Goal: Task Accomplishment & Management: Complete application form

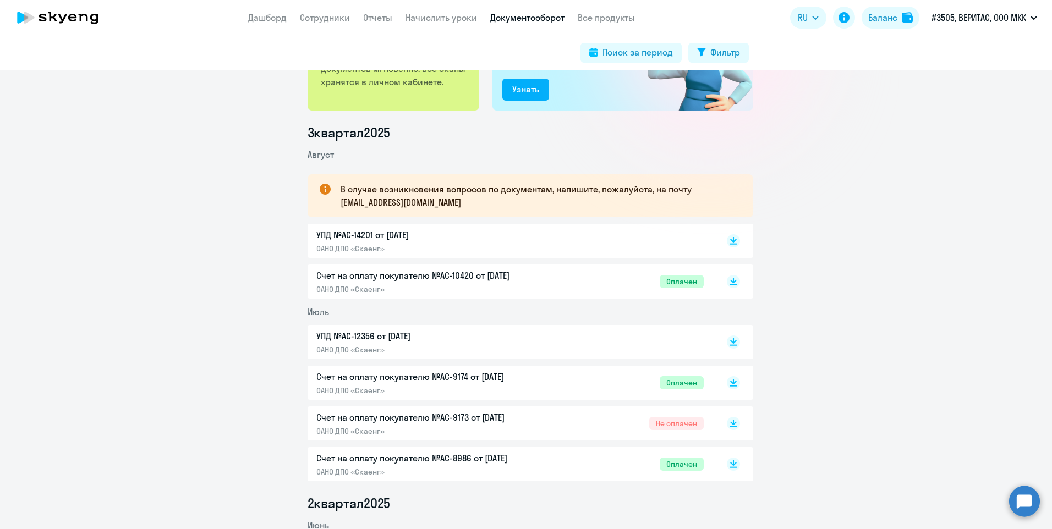
scroll to position [110, 0]
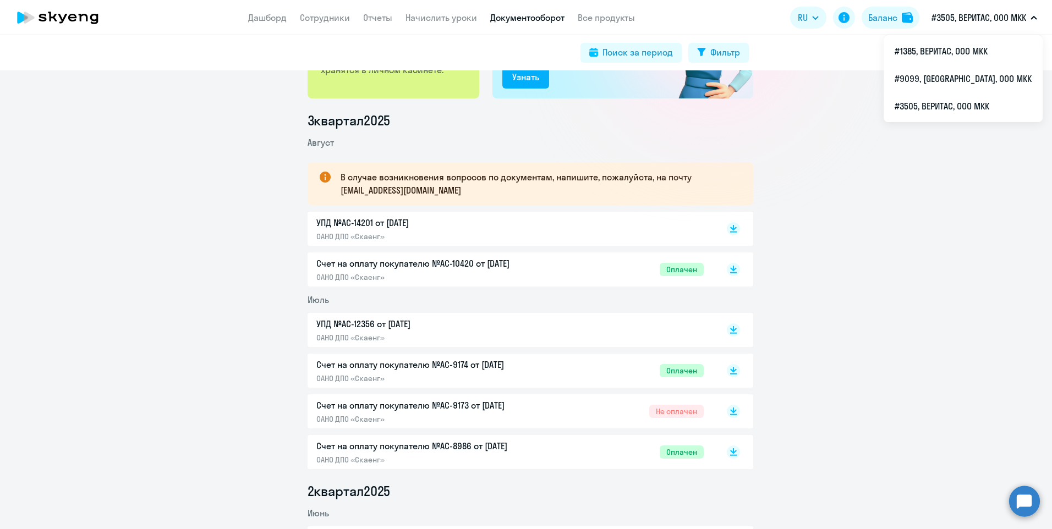
click at [966, 14] on p "#3505, ВЕРИТАС, ООО МКК" at bounding box center [978, 17] width 95 height 13
click at [969, 21] on p "#3505, ВЕРИТАС, ООО МКК" at bounding box center [978, 17] width 95 height 13
click at [973, 105] on li "#3505, ВЕРИТАС, ООО МКК" at bounding box center [963, 106] width 159 height 28
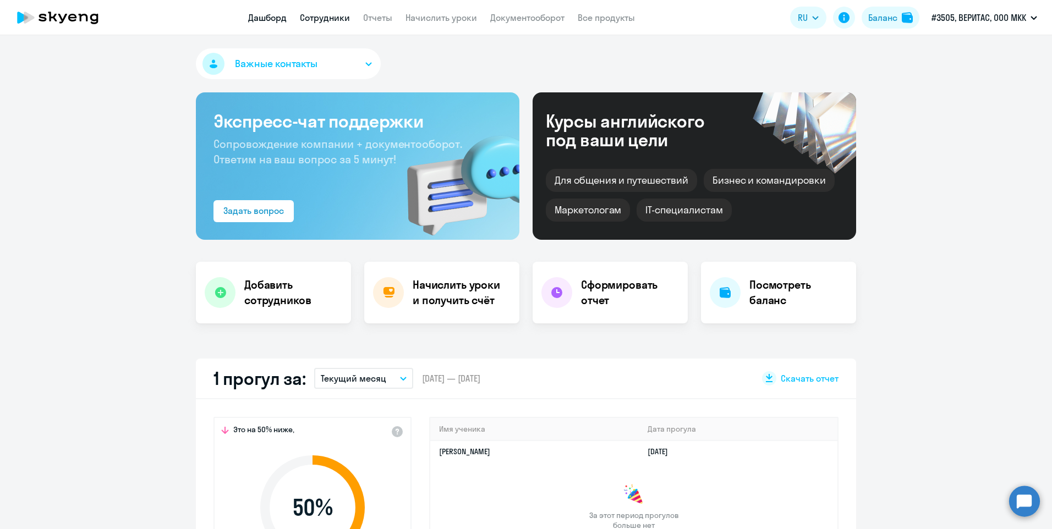
click at [327, 21] on link "Сотрудники" at bounding box center [325, 17] width 50 height 11
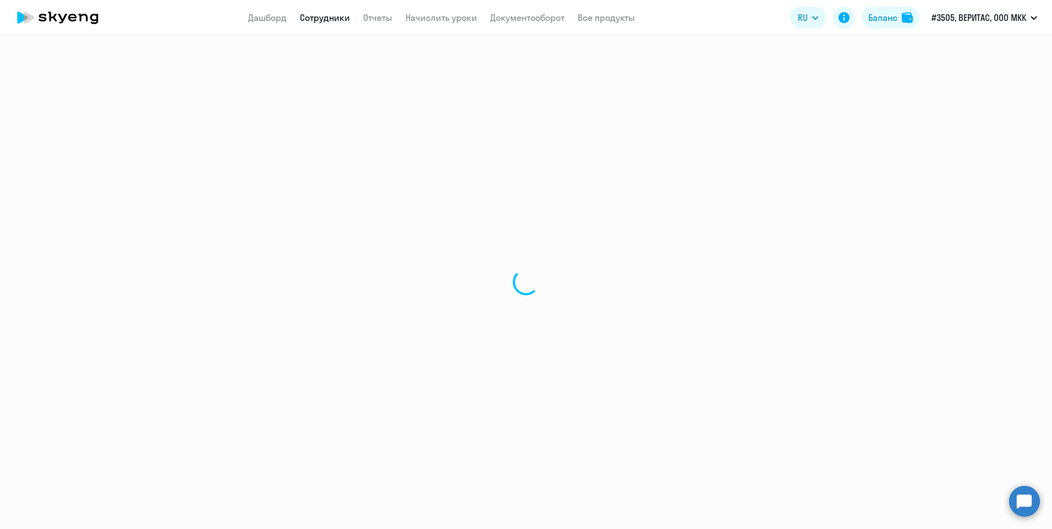
select select "30"
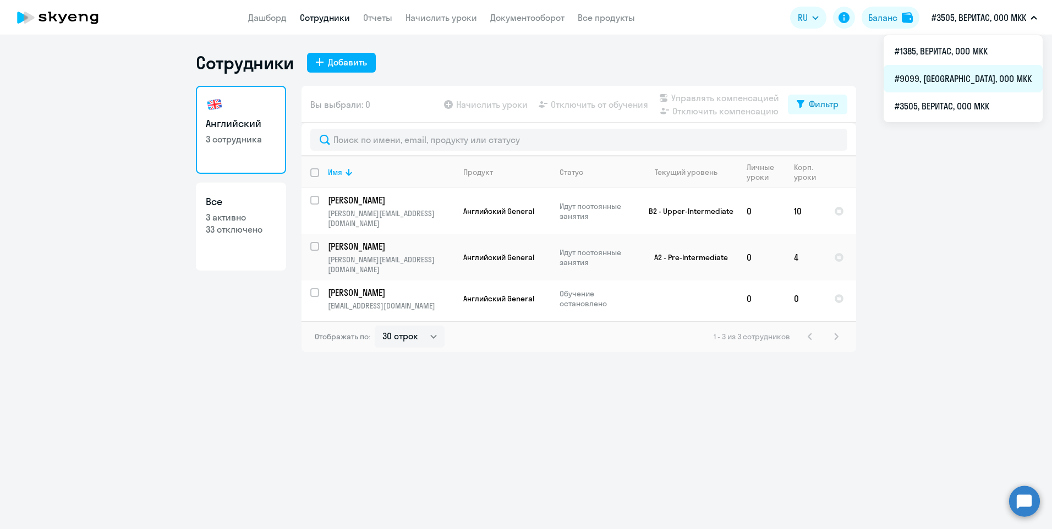
click at [991, 80] on li "#9099, [GEOGRAPHIC_DATA], ООО МКК" at bounding box center [963, 79] width 159 height 28
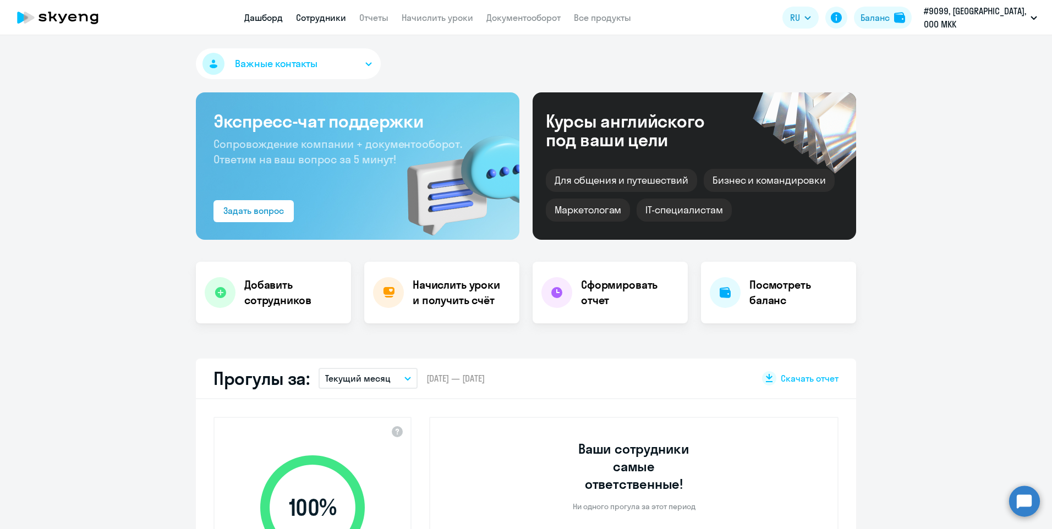
click at [340, 14] on link "Сотрудники" at bounding box center [321, 17] width 50 height 11
select select "30"
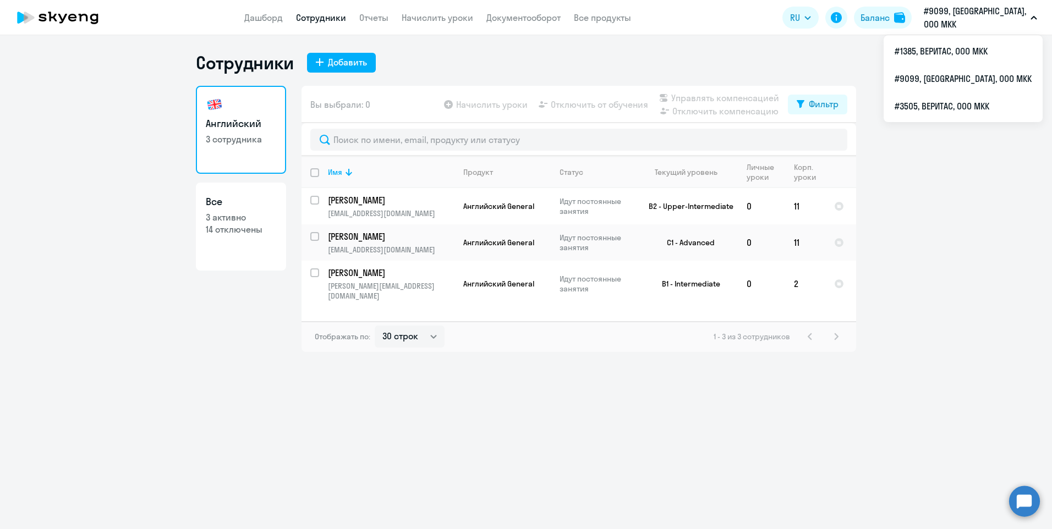
click at [969, 18] on p "#9099, [GEOGRAPHIC_DATA], ООО МКК" at bounding box center [975, 17] width 102 height 26
click at [986, 107] on li "#3505, ВЕРИТАС, ООО МКК" at bounding box center [963, 106] width 159 height 28
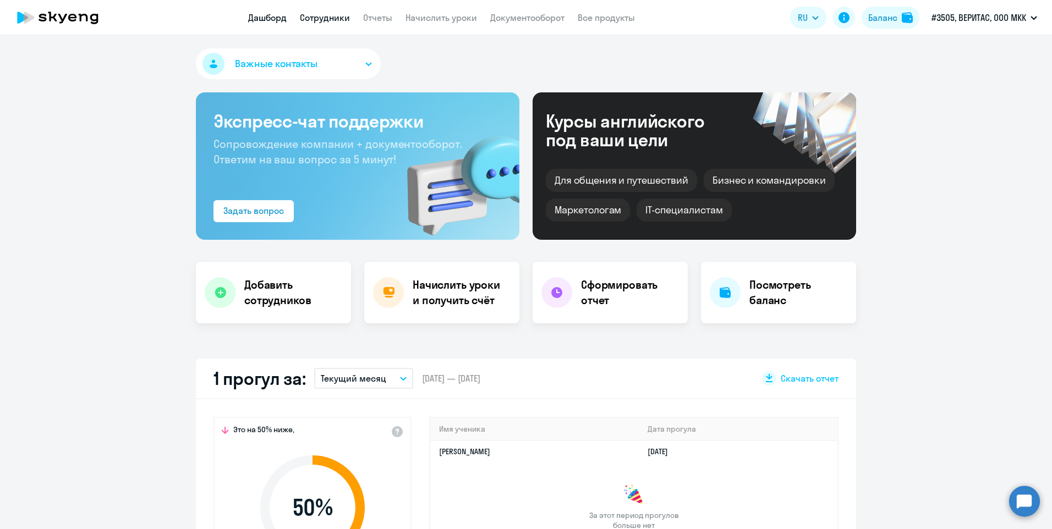
select select "30"
click at [333, 20] on link "Сотрудники" at bounding box center [325, 17] width 50 height 11
select select "30"
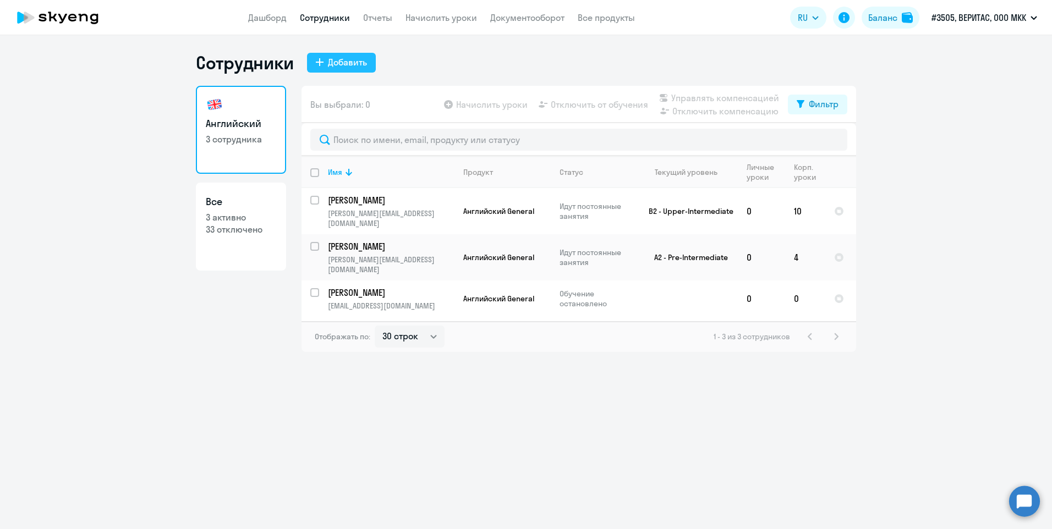
click at [352, 63] on div "Добавить" at bounding box center [347, 62] width 39 height 13
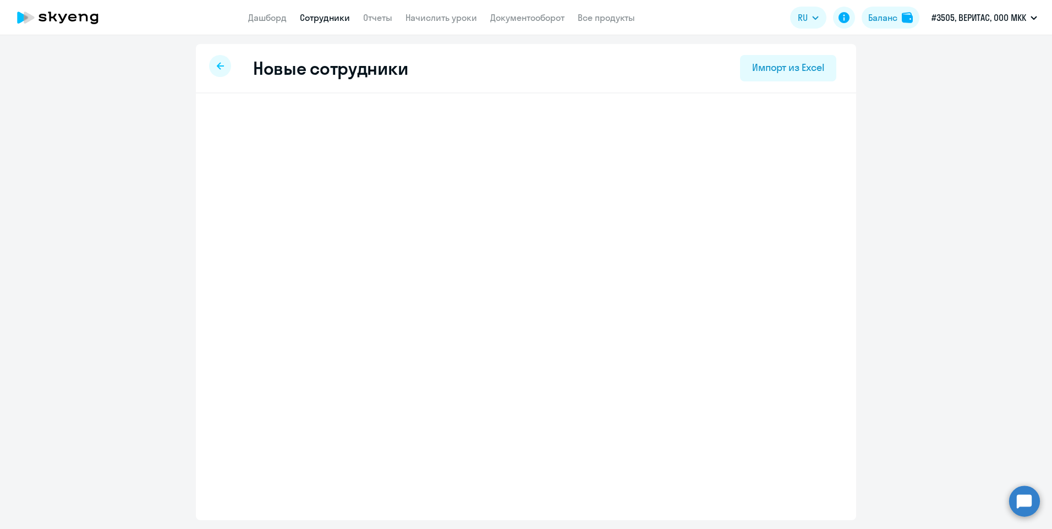
select select "english_adult_not_native_speaker"
select select "3"
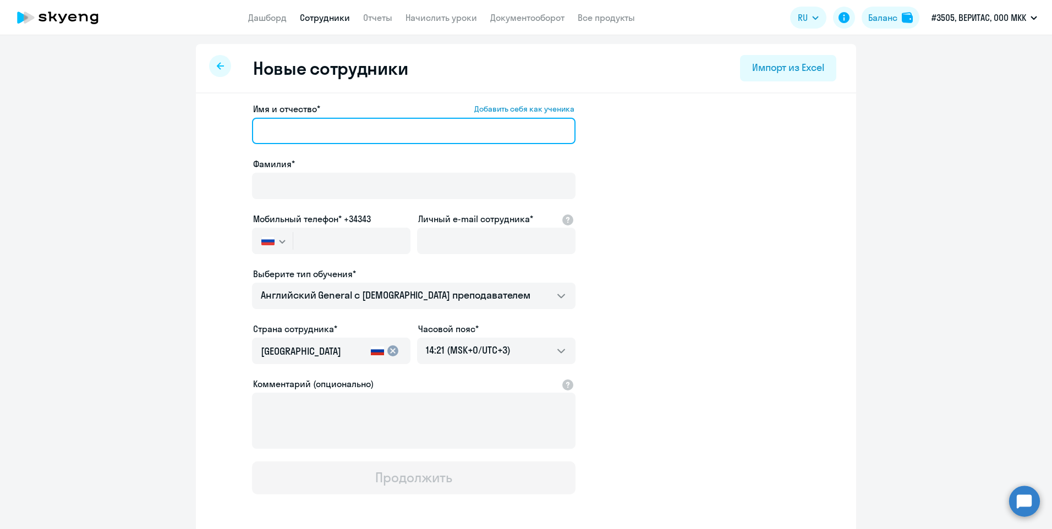
click at [372, 123] on input "Имя и отчество* Добавить себя как ученика" at bounding box center [414, 131] width 324 height 26
type input "[PERSON_NAME]"
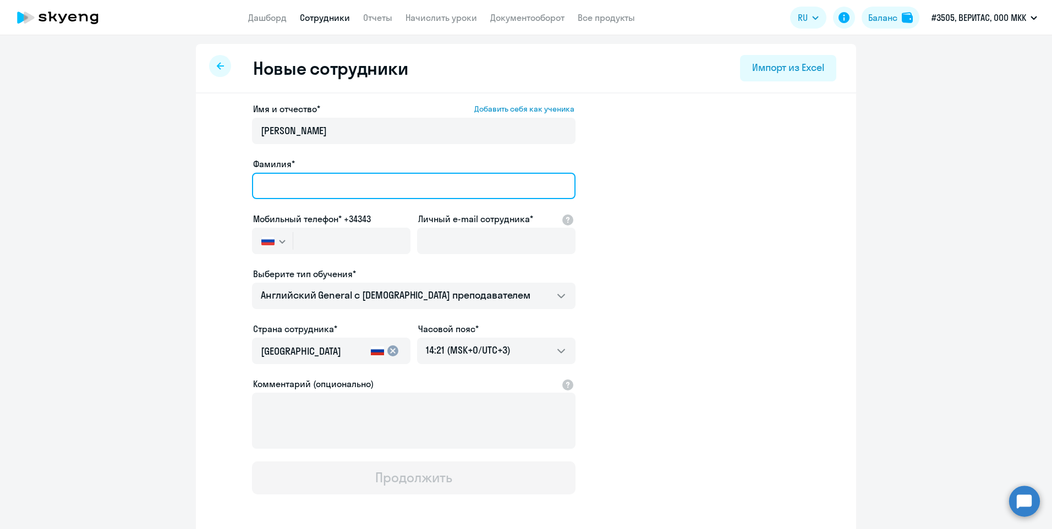
click at [460, 191] on input "Фамилия*" at bounding box center [414, 186] width 324 height 26
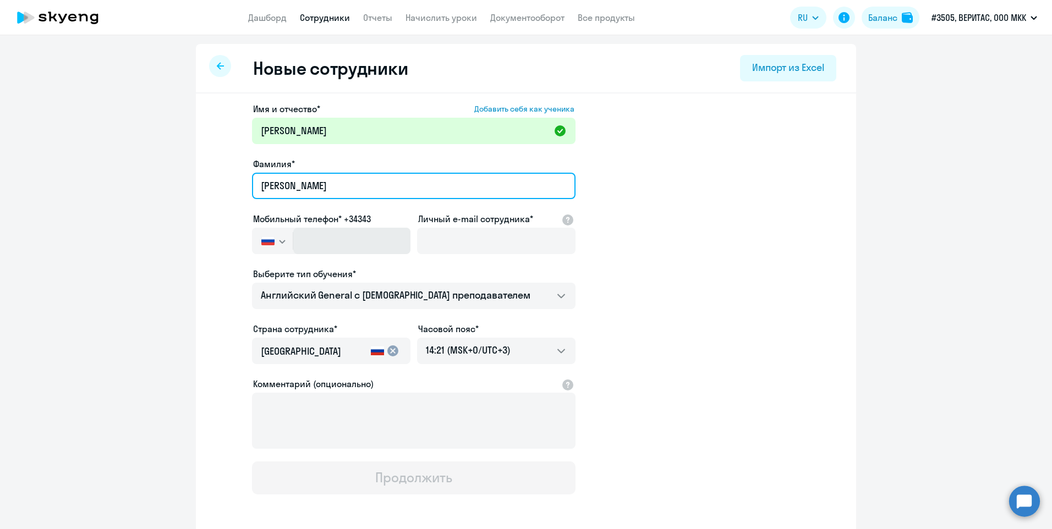
type input "[PERSON_NAME]"
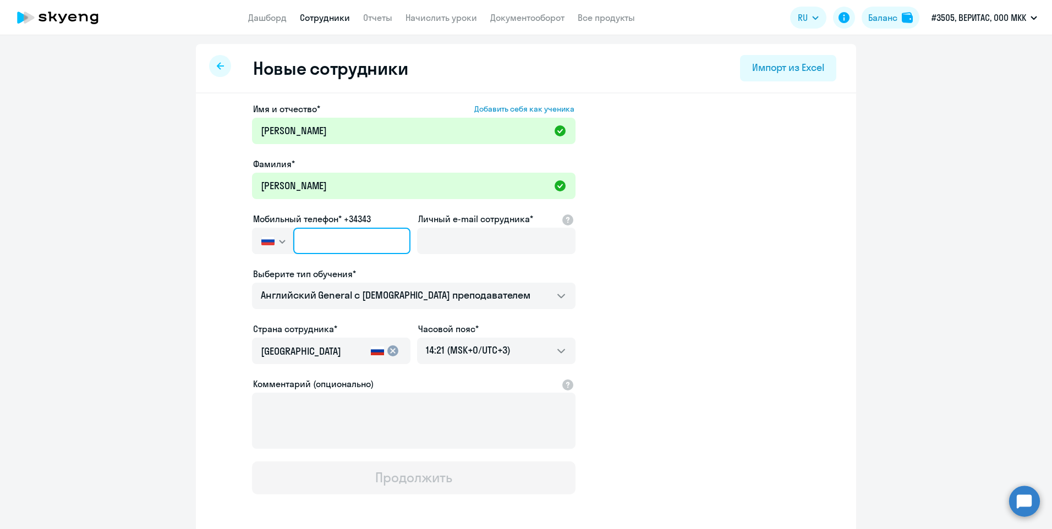
click at [369, 236] on input "text" at bounding box center [351, 241] width 117 height 26
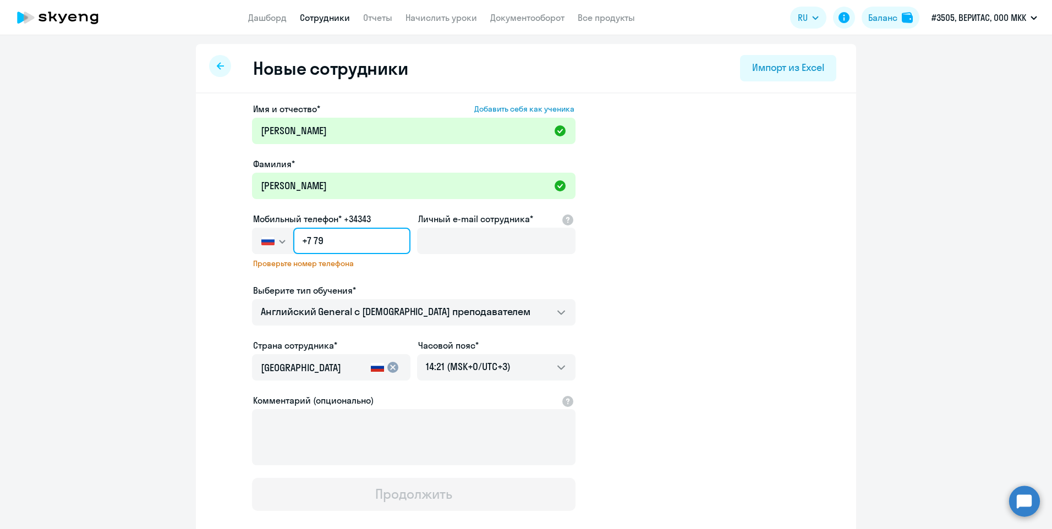
type input "+7 7"
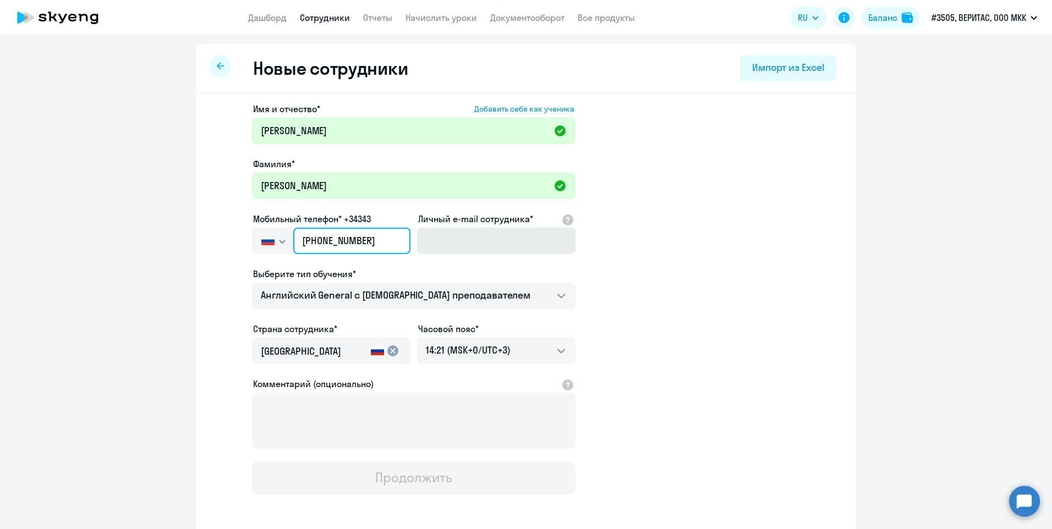
type input "[PHONE_NUMBER]"
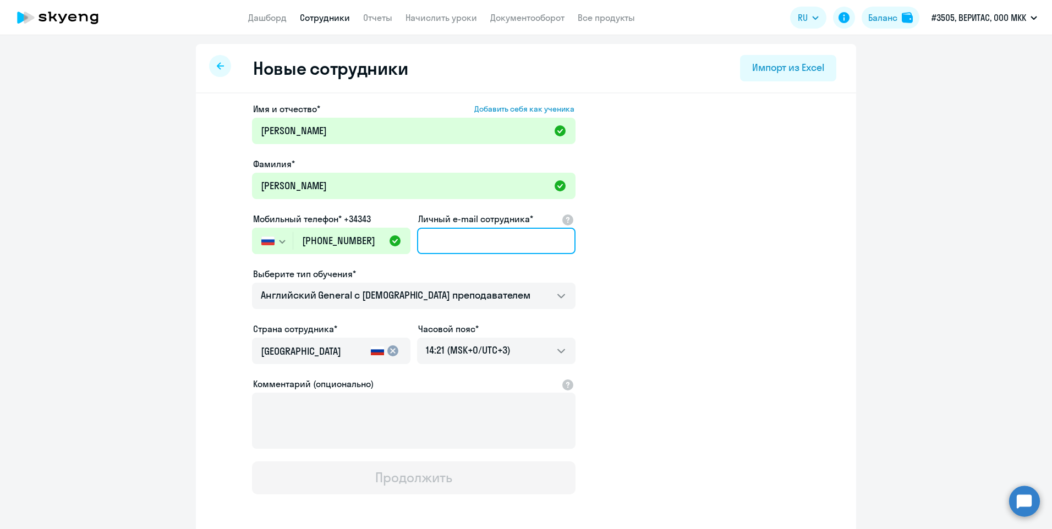
click at [462, 233] on input "Личный e-mail сотрудника*" at bounding box center [496, 241] width 158 height 26
click at [437, 242] on input "[EMAIL_ADDRESS][DOMAIN_NAME]" at bounding box center [496, 241] width 158 height 26
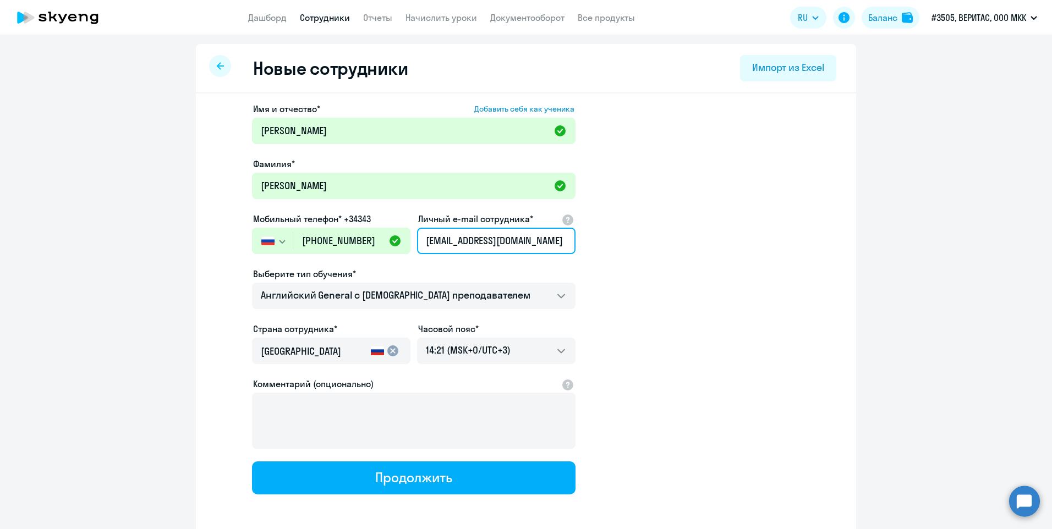
scroll to position [0, 26]
drag, startPoint x: 437, startPoint y: 242, endPoint x: 571, endPoint y: 258, distance: 135.3
click at [571, 258] on div "Личный e-mail сотрудника* [EMAIL_ADDRESS][DOMAIN_NAME]" at bounding box center [496, 235] width 158 height 46
type input "[EMAIL_ADDRESS][DOMAIN_NAME]"
click at [410, 293] on select "Английский General с русскоговорящим преподавателем Английский General с [DEMOG…" at bounding box center [414, 296] width 324 height 26
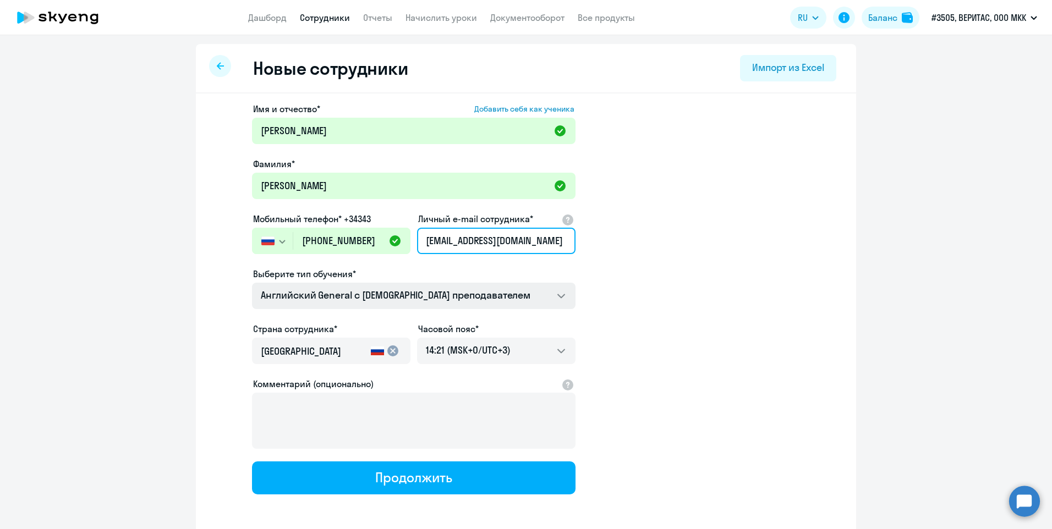
scroll to position [0, 0]
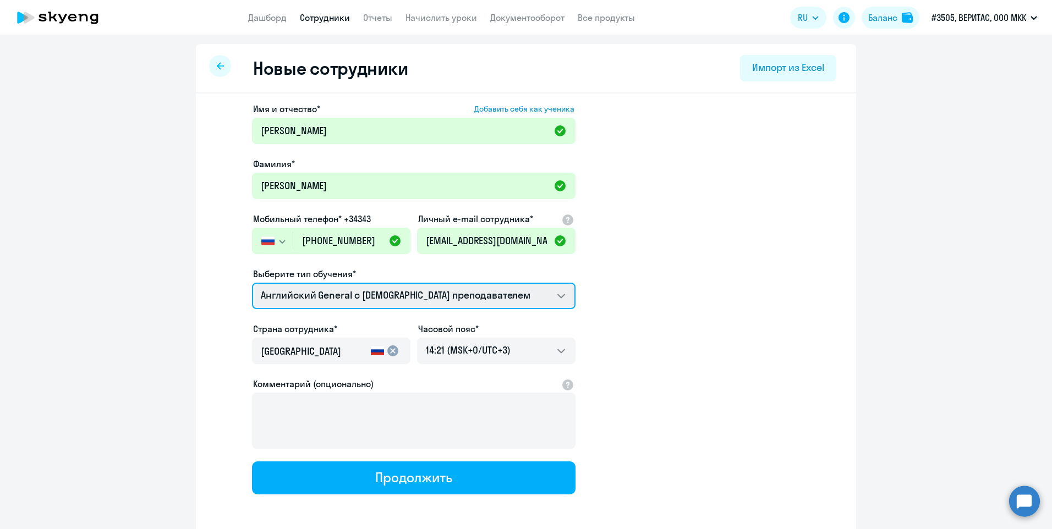
click at [410, 293] on select "Английский General с русскоговорящим преподавателем Английский General с [DEMOG…" at bounding box center [414, 296] width 324 height 26
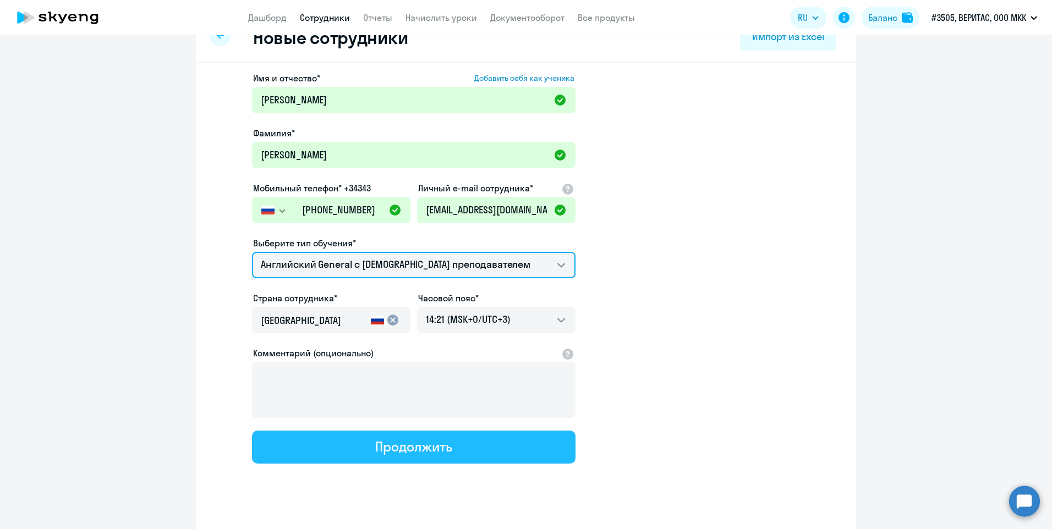
scroll to position [47, 0]
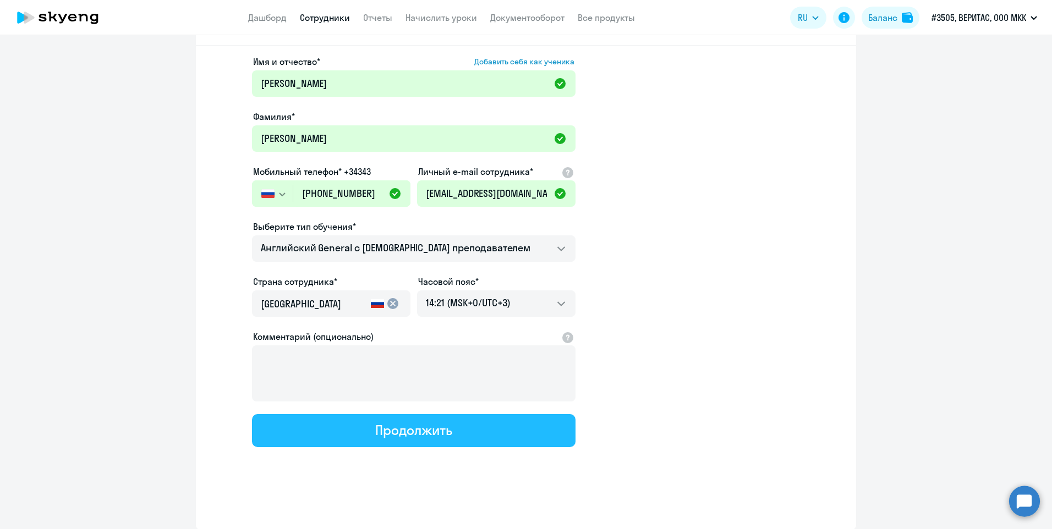
click at [394, 436] on div "Продолжить" at bounding box center [413, 430] width 76 height 18
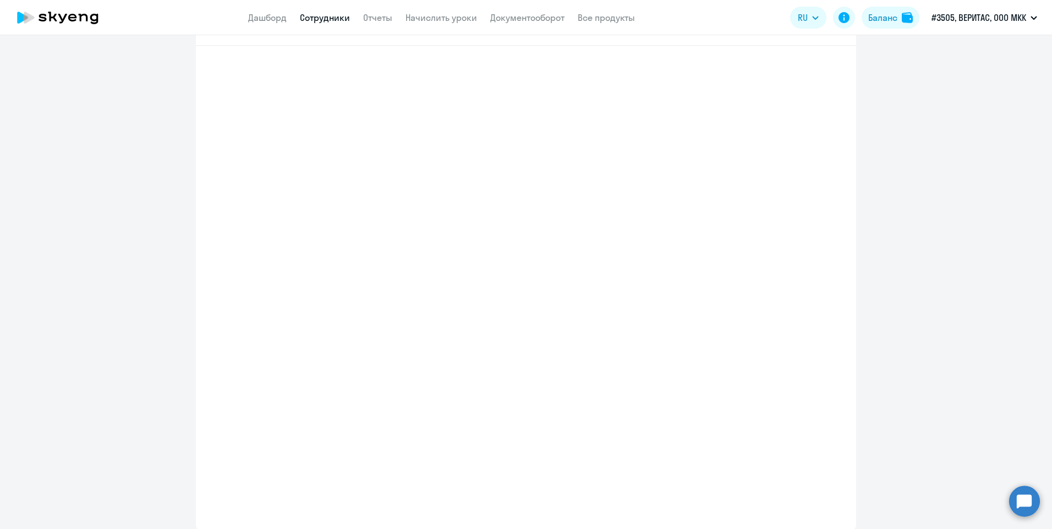
select select "english_adult_not_native_speaker"
select select "3"
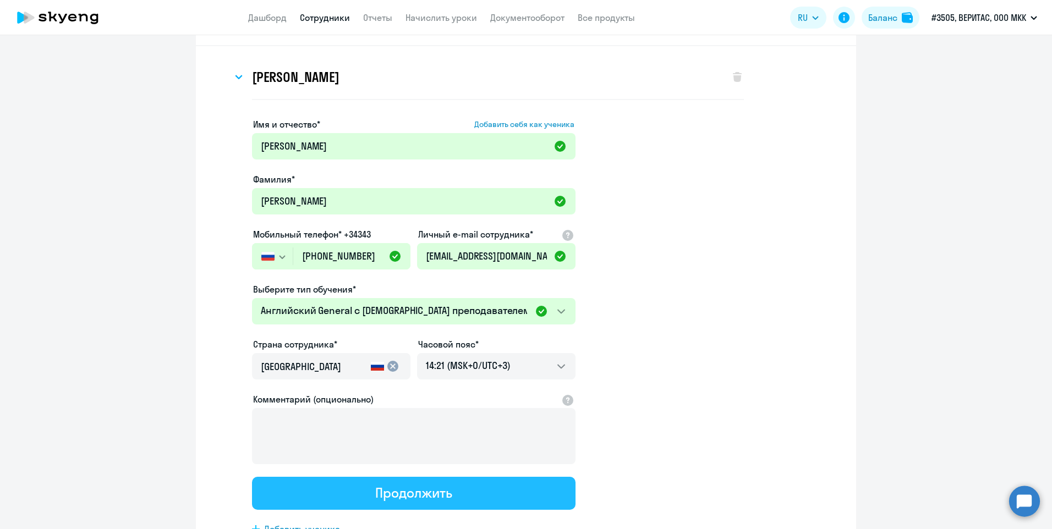
scroll to position [0, 0]
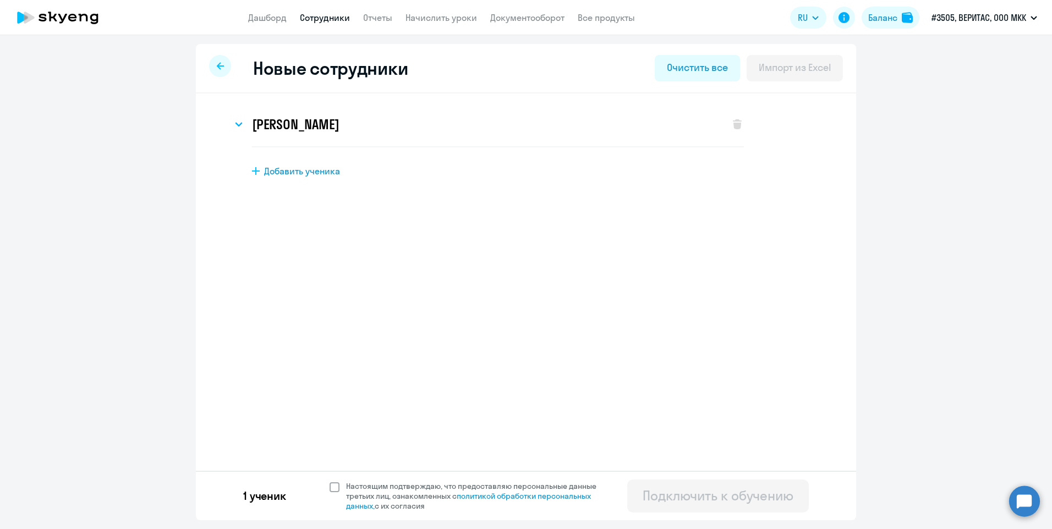
click at [333, 489] on span at bounding box center [335, 488] width 10 height 10
click at [330, 481] on input "Настоящим подтверждаю, что предоставляю персональные данные третьих лиц, ознако…" at bounding box center [329, 481] width 1 height 1
checkbox input "true"
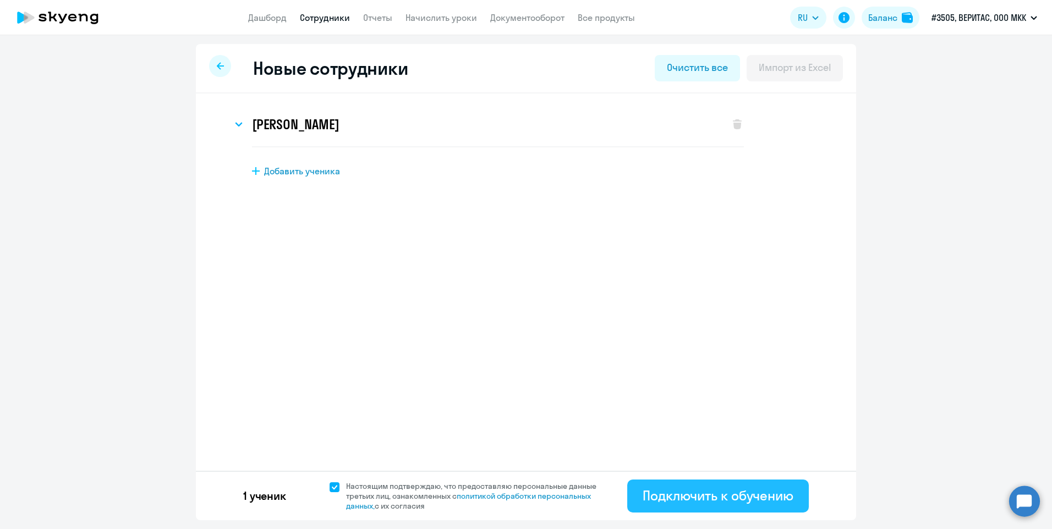
click at [678, 498] on div "Подключить к обучению" at bounding box center [718, 496] width 151 height 18
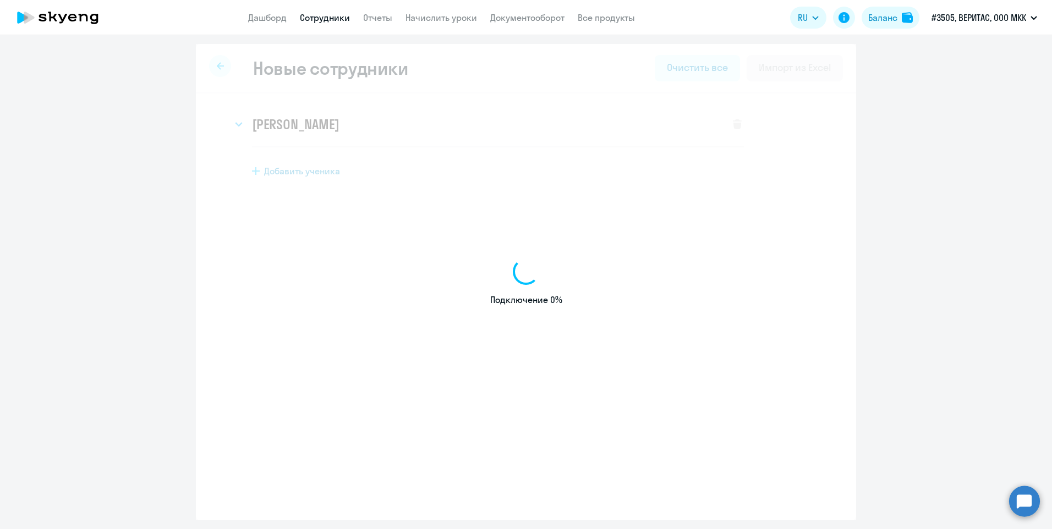
select select "english_adult_not_native_speaker"
select select "3"
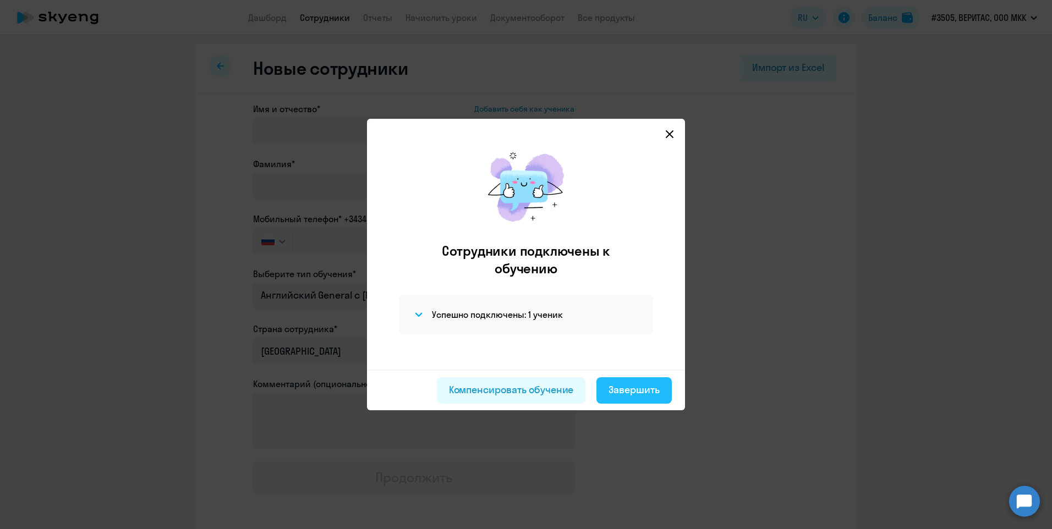
click at [636, 387] on div "Завершить" at bounding box center [634, 390] width 51 height 14
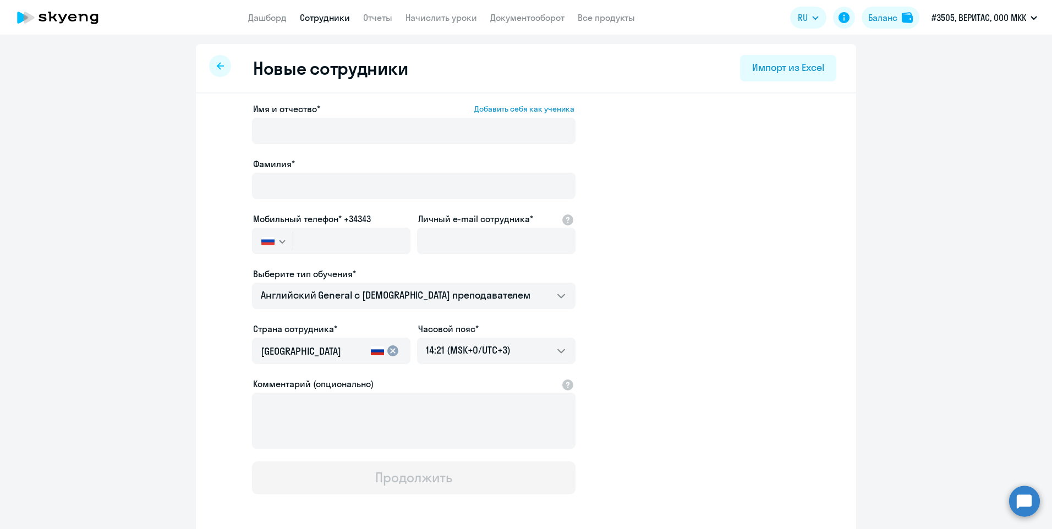
select select "30"
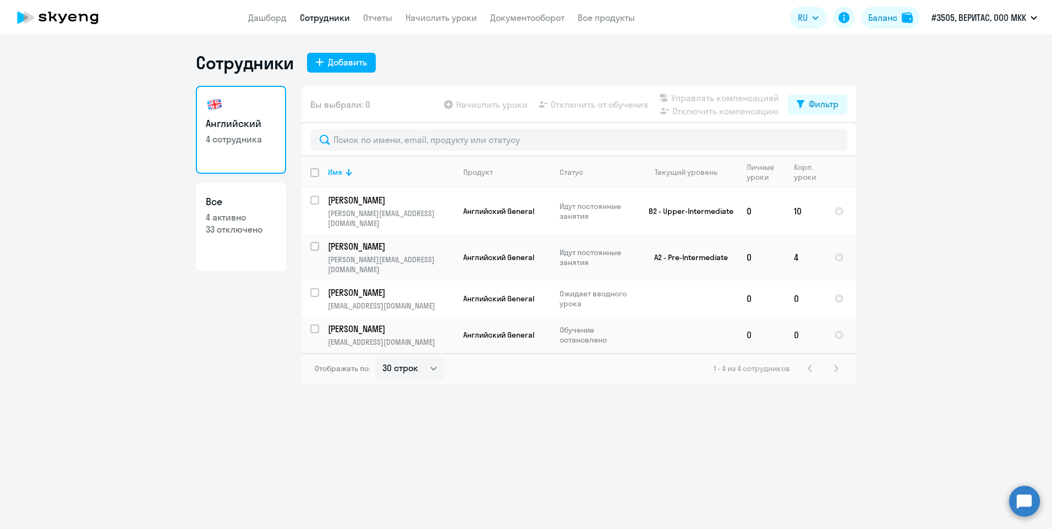
click at [387, 323] on p "[PERSON_NAME]" at bounding box center [390, 329] width 124 height 12
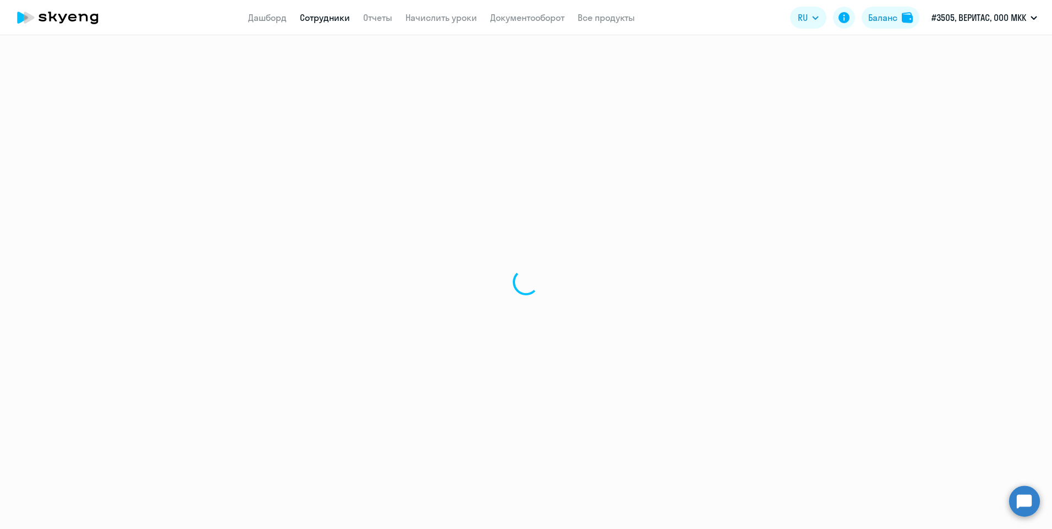
select select "english"
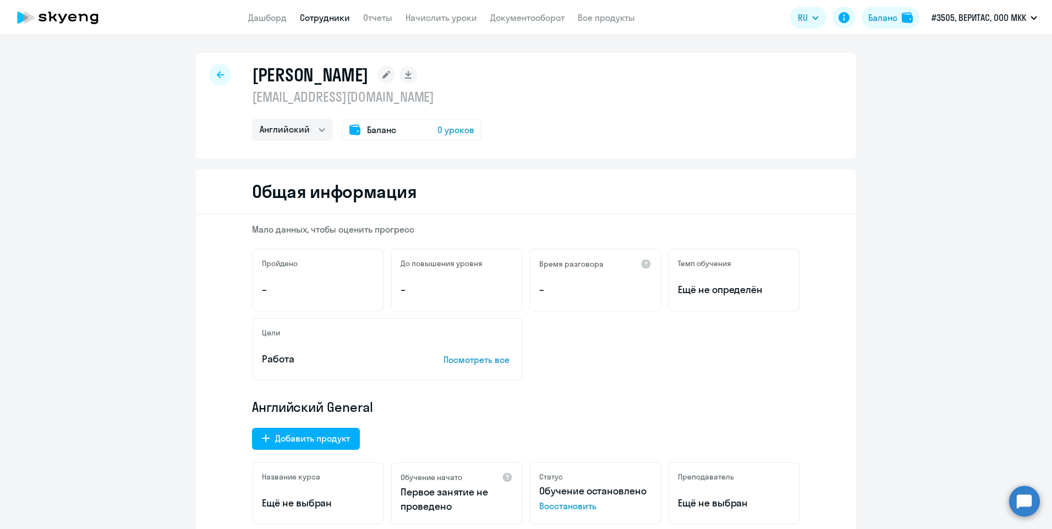
click at [217, 77] on icon at bounding box center [220, 75] width 7 height 8
select select "30"
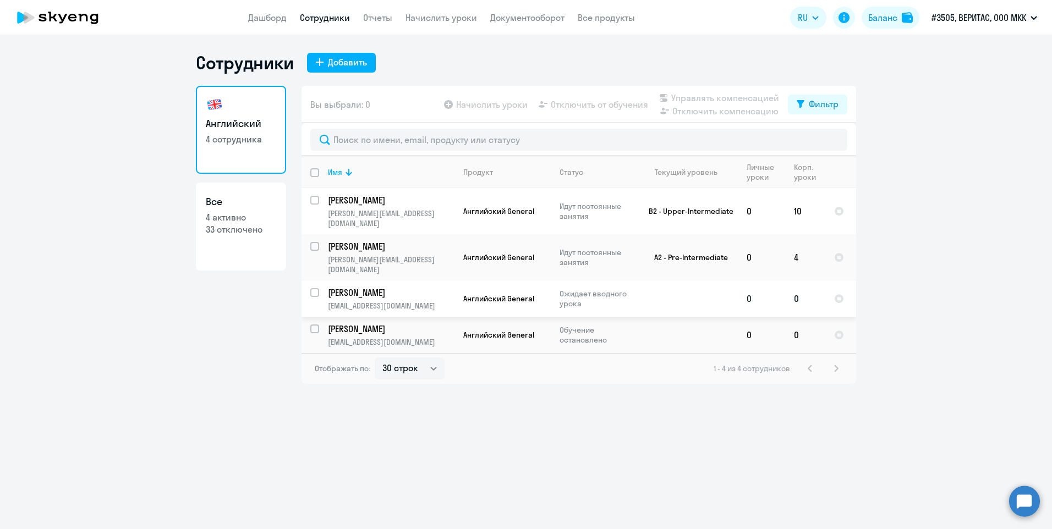
click at [577, 289] on p "Ожидает вводного урока" at bounding box center [597, 299] width 75 height 20
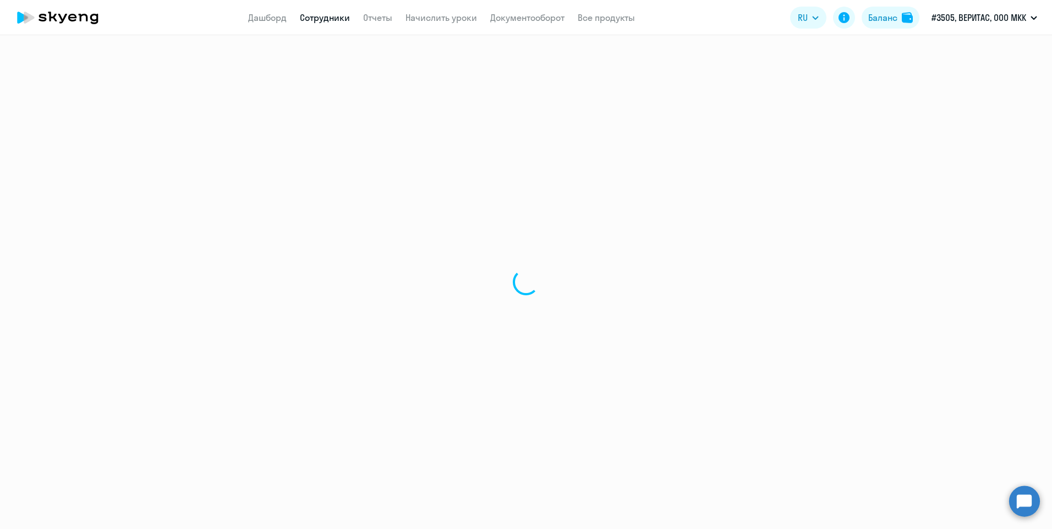
select select "english"
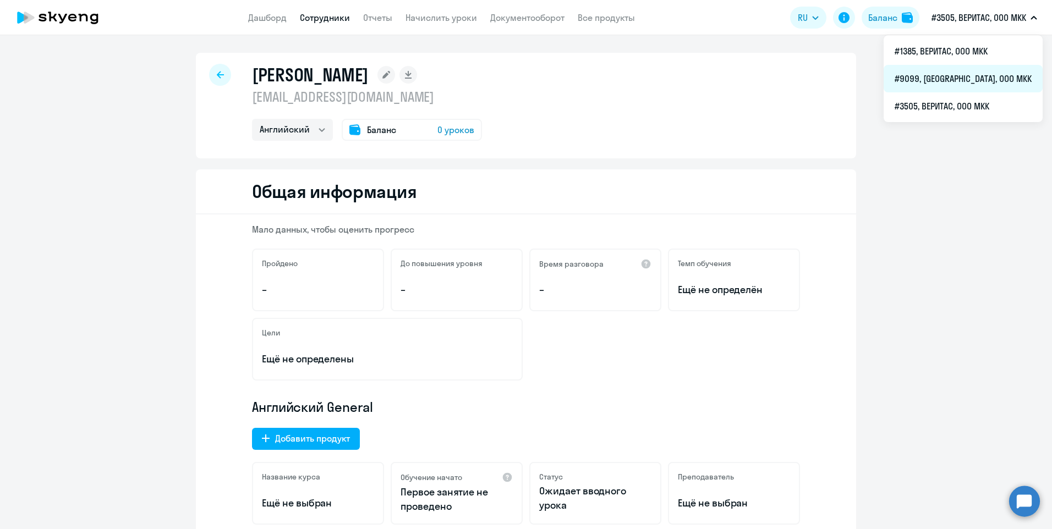
click at [965, 80] on li "#9099, [GEOGRAPHIC_DATA], ООО МКК" at bounding box center [963, 79] width 159 height 28
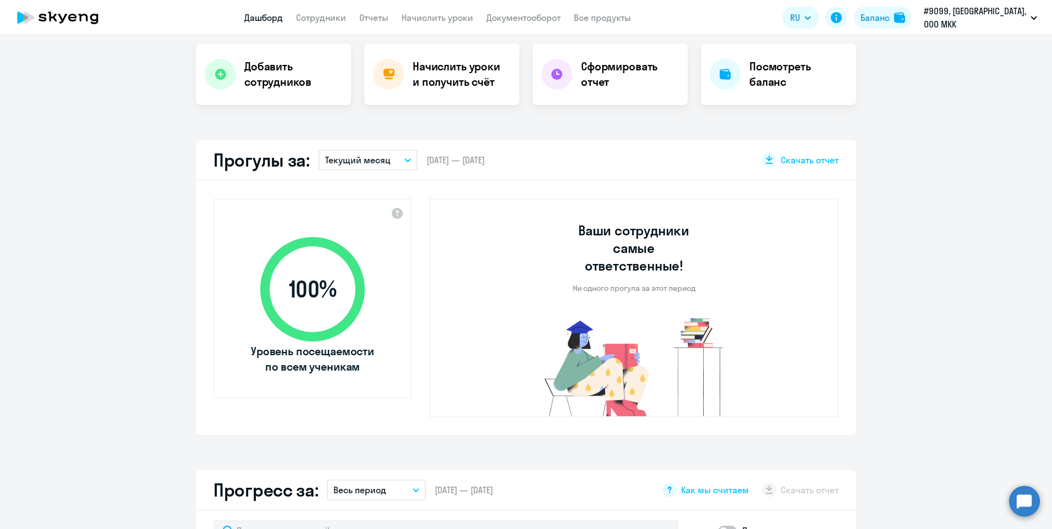
select select "30"
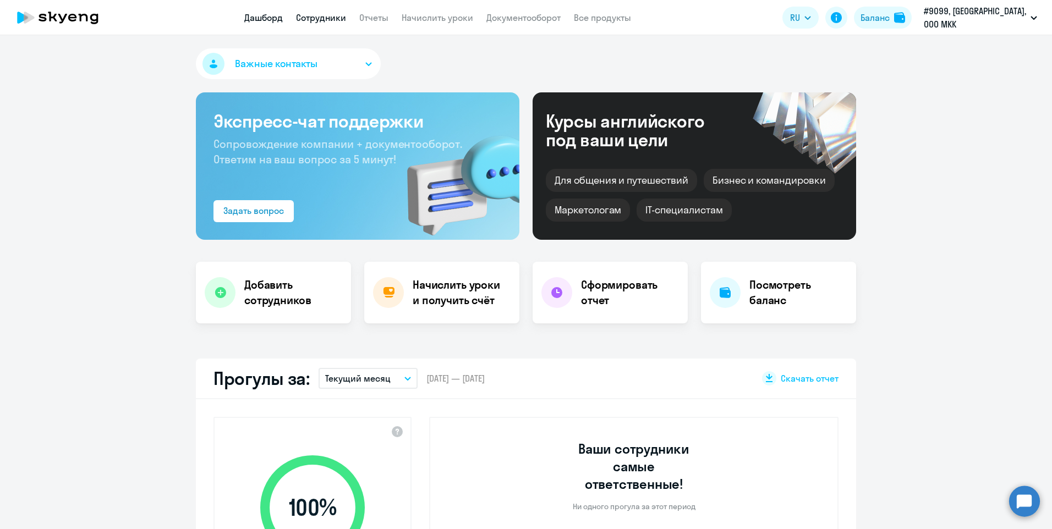
click at [324, 20] on link "Сотрудники" at bounding box center [321, 17] width 50 height 11
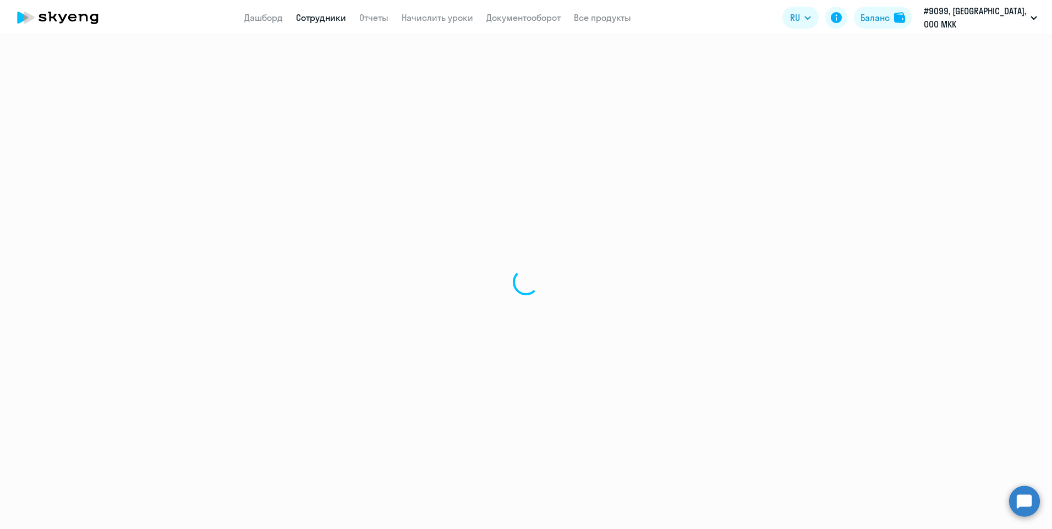
select select "30"
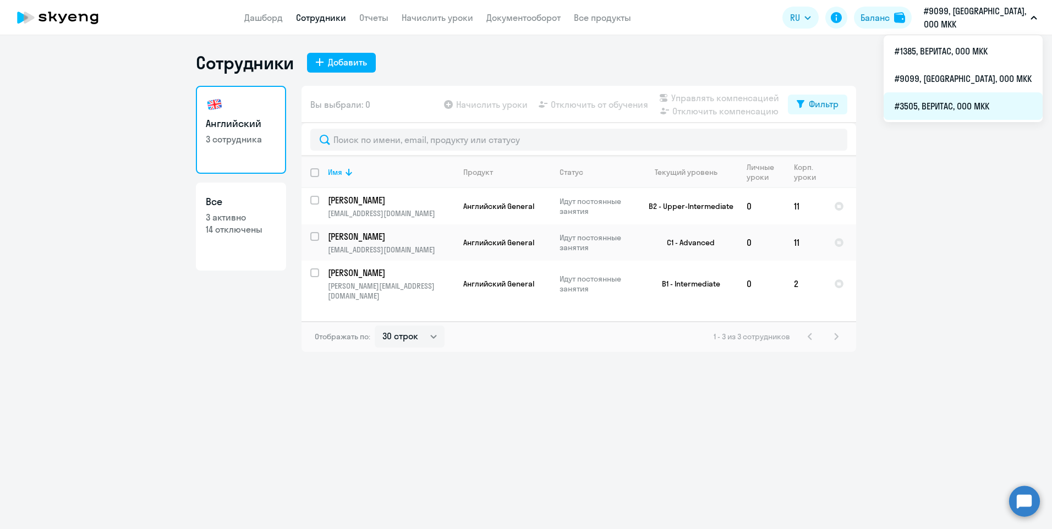
click at [978, 109] on li "#3505, ВЕРИТАС, ООО МКК" at bounding box center [963, 106] width 159 height 28
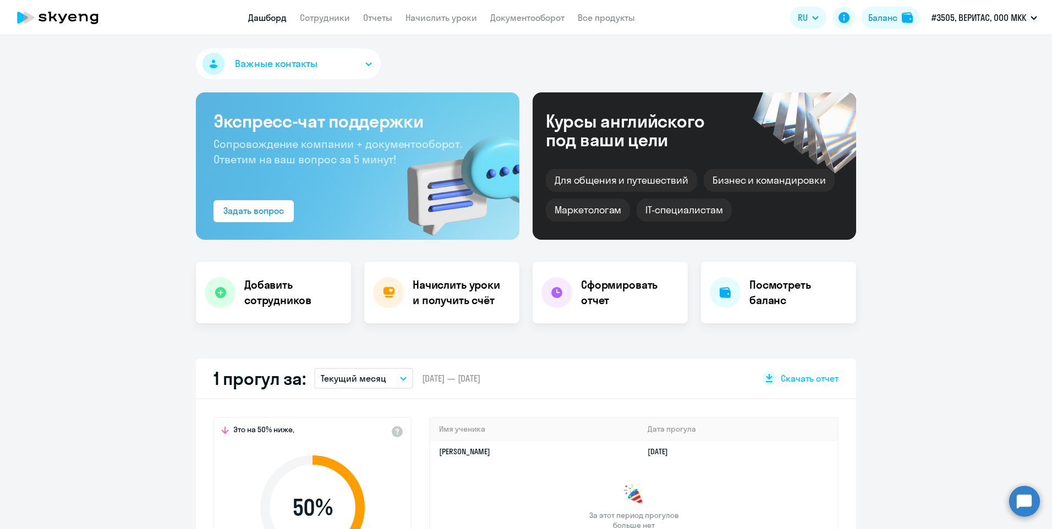
select select "30"
click at [1027, 502] on circle at bounding box center [1024, 501] width 31 height 31
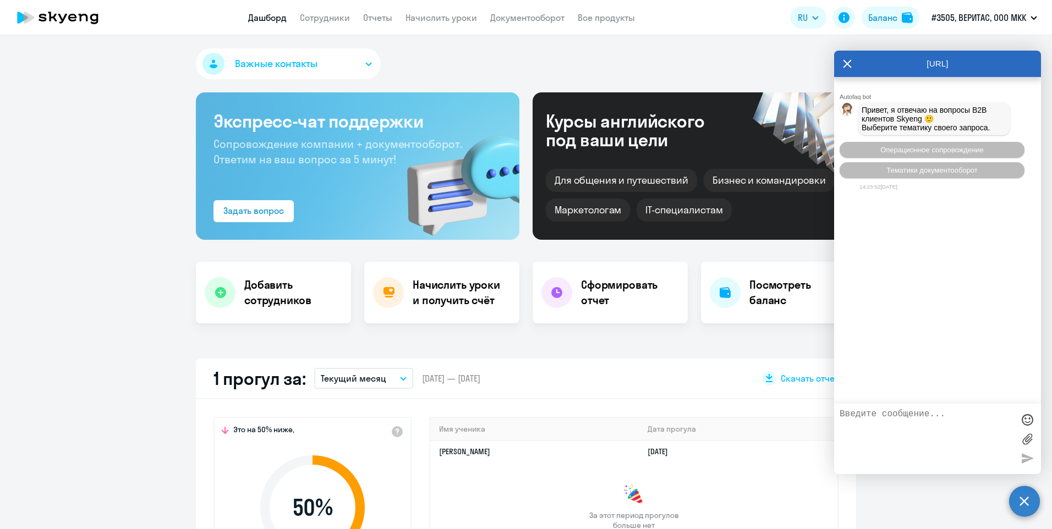
click at [918, 411] on textarea at bounding box center [927, 438] width 174 height 59
type textarea "P"
type textarea "Здравствуйте)"
click at [331, 19] on link "Сотрудники" at bounding box center [325, 17] width 50 height 11
select select "30"
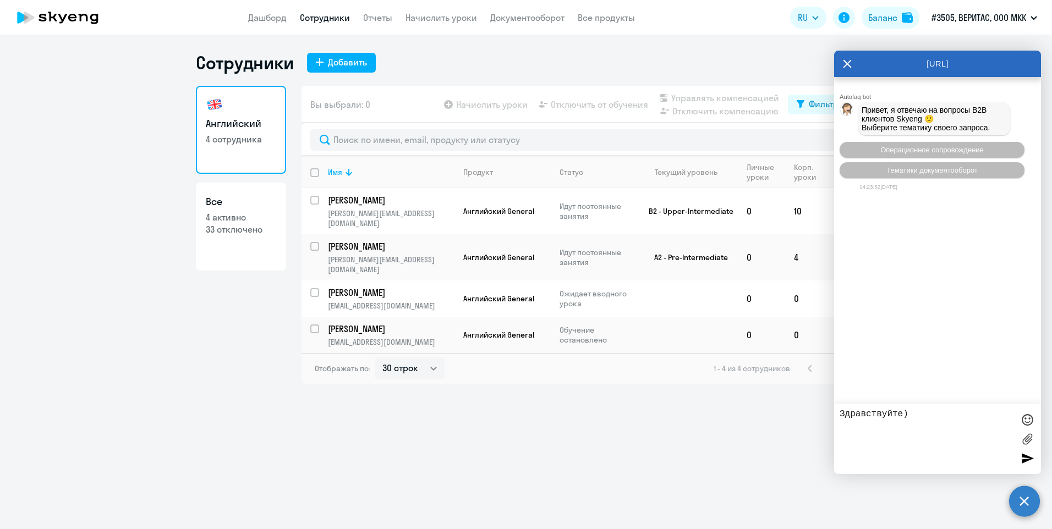
click at [917, 415] on textarea "Здравствуйте)" at bounding box center [927, 438] width 174 height 59
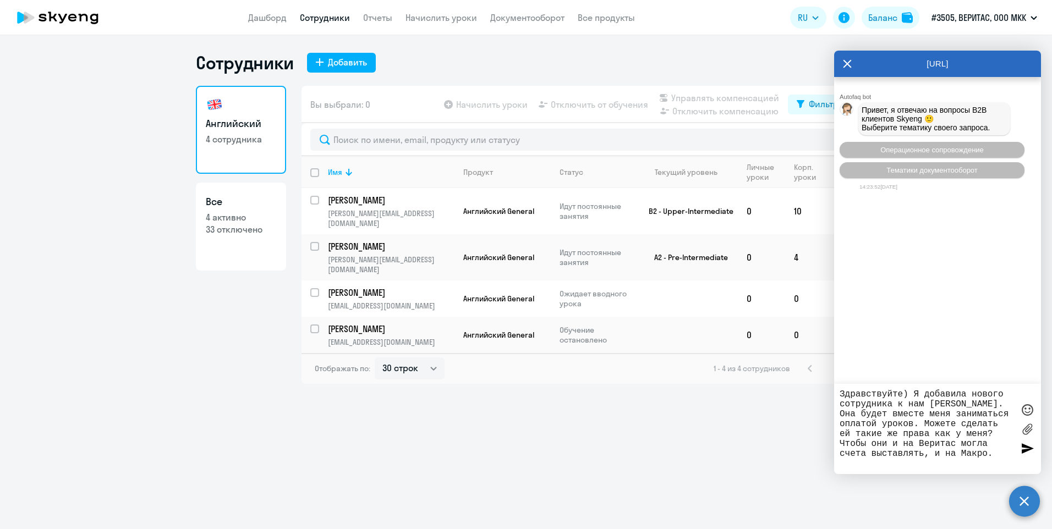
type textarea "Здравствуйте) Я добавила нового сотрудника к нам [PERSON_NAME]. Она будет вмест…"
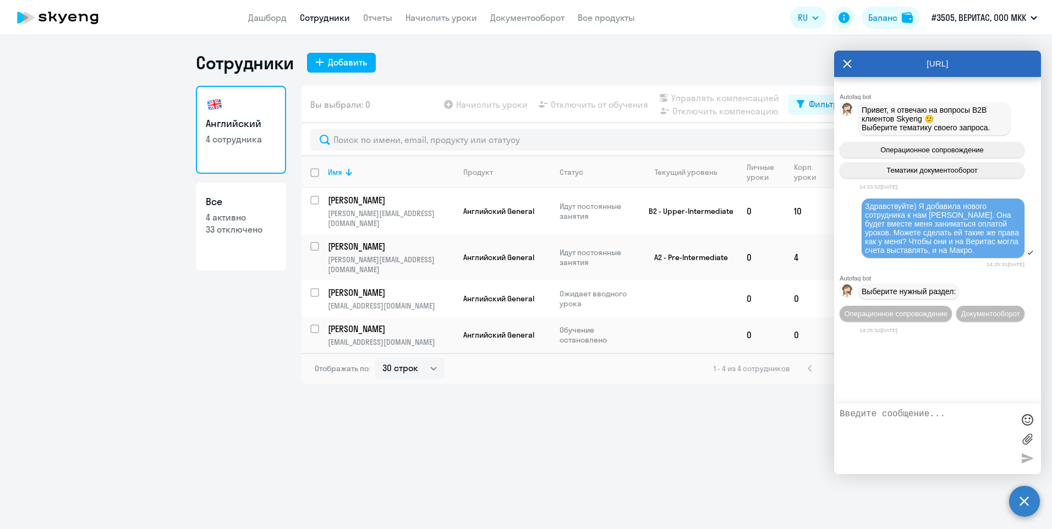
drag, startPoint x: 876, startPoint y: 255, endPoint x: 856, endPoint y: 207, distance: 51.8
click at [856, 207] on div "Здравствуйте) Я добавила нового сотрудника к нам [PERSON_NAME]. Она будет вмест…" at bounding box center [937, 229] width 207 height 63
copy span "Здравствуйте) Я добавила нового сотрудника к нам [PERSON_NAME]. Она будет вмест…"
click at [920, 318] on span "Операционное сопровождение" at bounding box center [895, 314] width 103 height 8
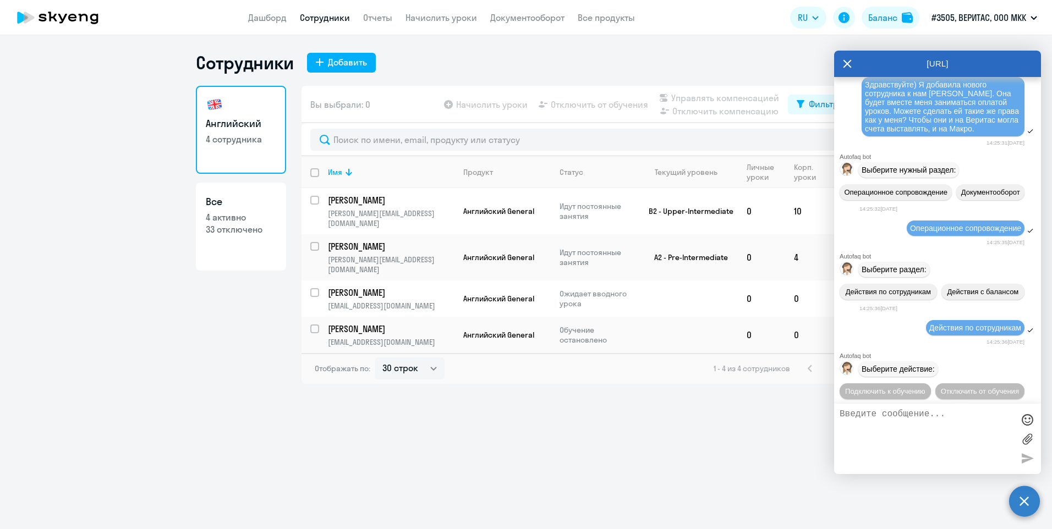
scroll to position [251, 0]
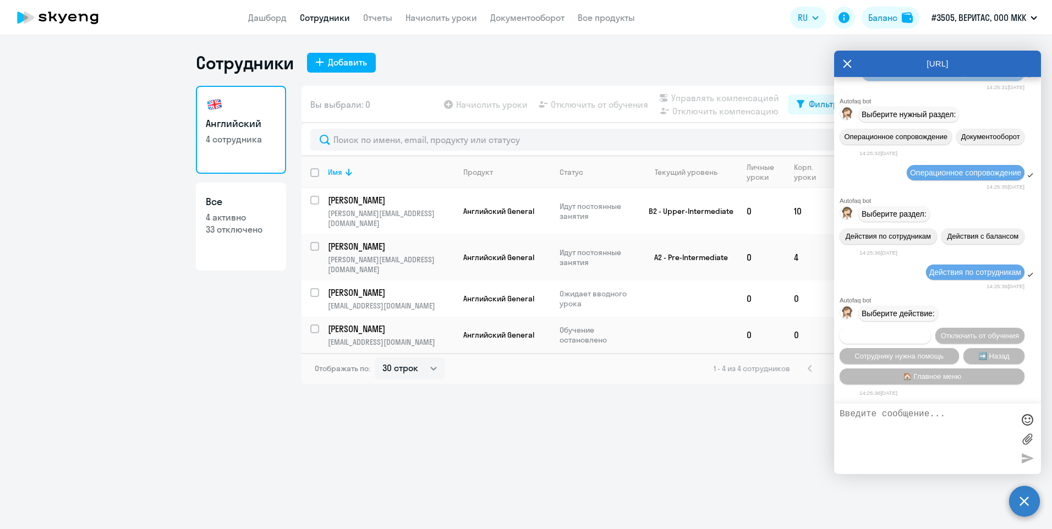
click at [919, 332] on span "Подключить к обучению" at bounding box center [885, 336] width 80 height 8
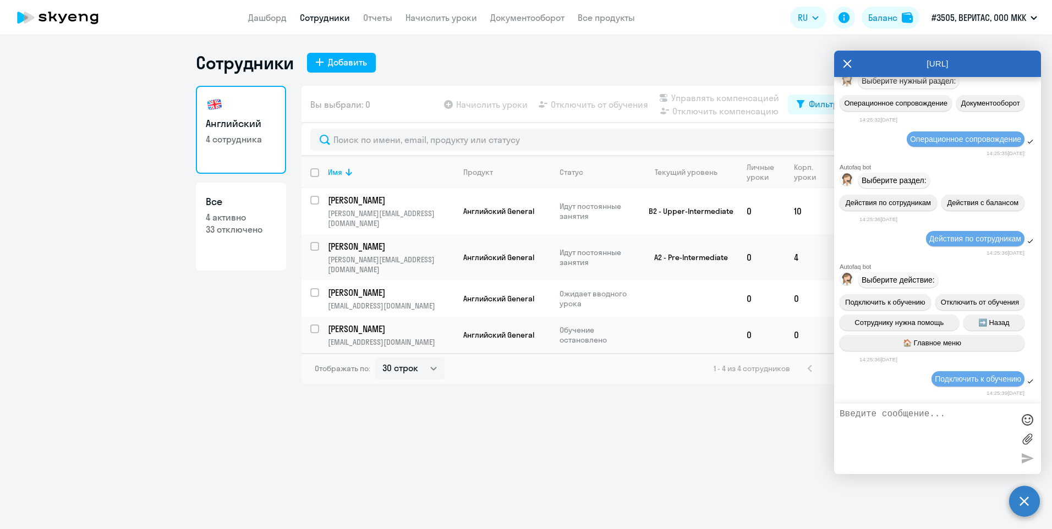
scroll to position [392, 0]
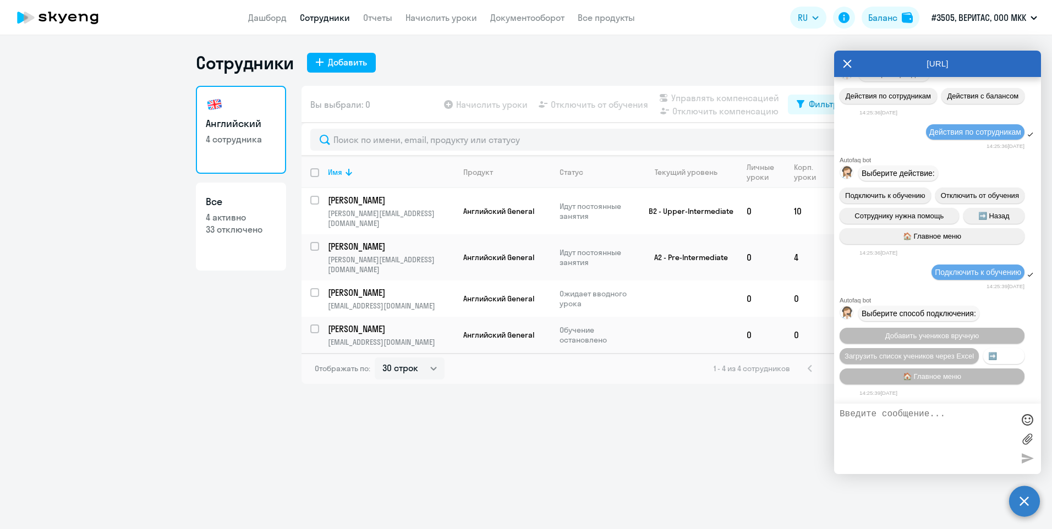
click at [988, 360] on span "➡️ Назад" at bounding box center [1003, 356] width 31 height 8
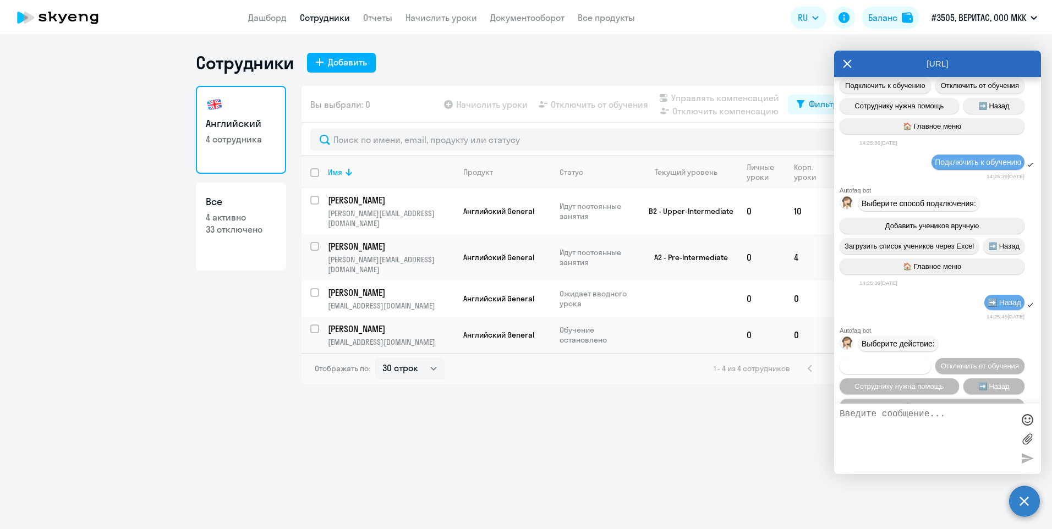
scroll to position [557, 0]
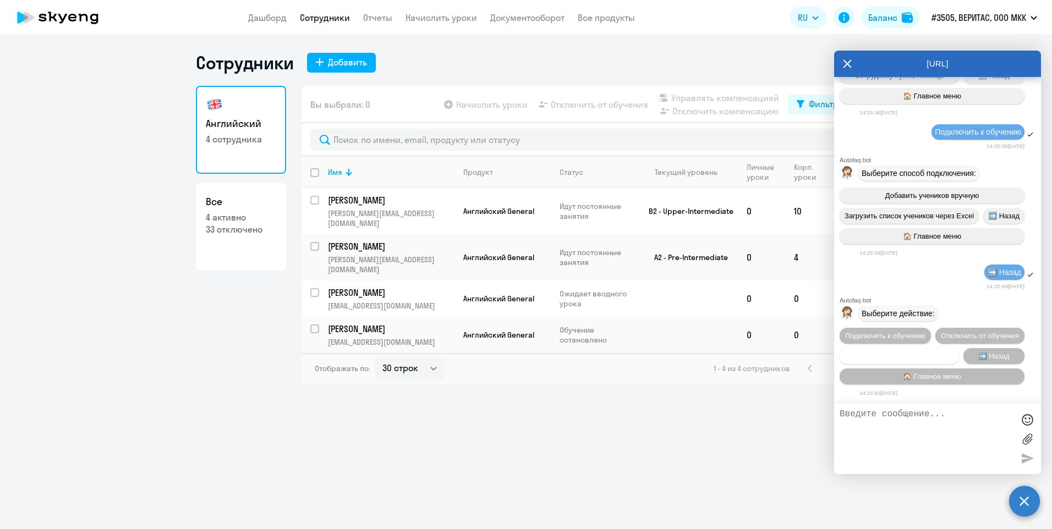
click at [909, 353] on span "Сотруднику нужна помощь" at bounding box center [898, 356] width 89 height 8
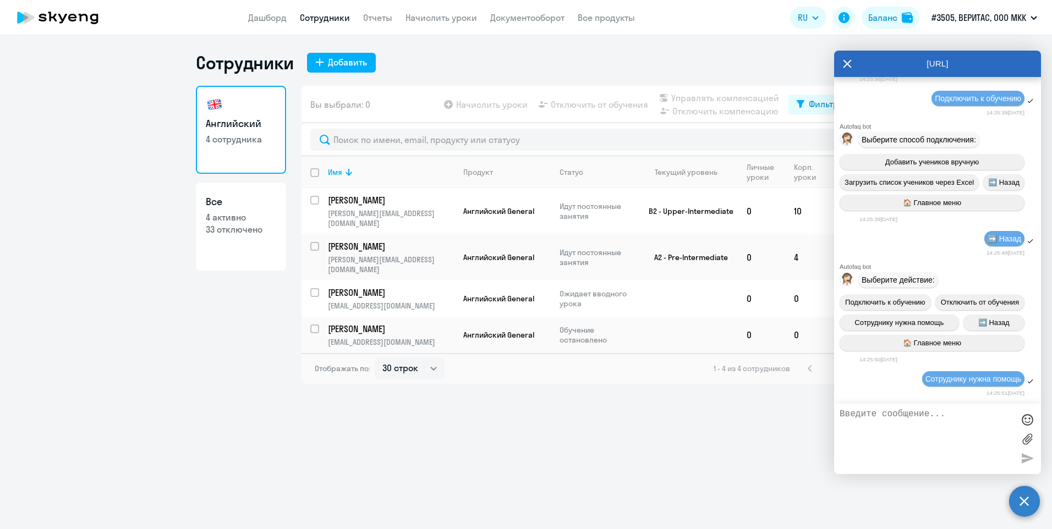
scroll to position [938, 0]
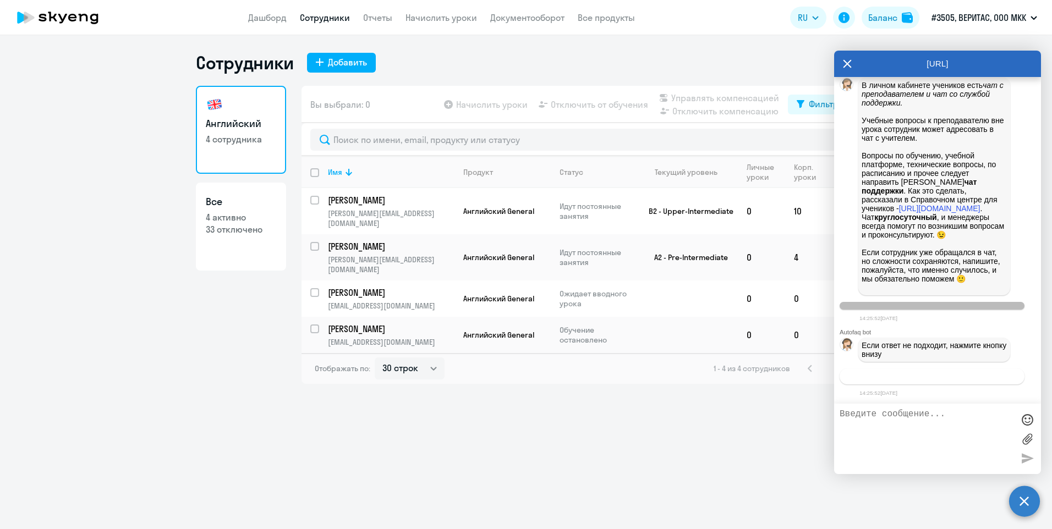
click at [924, 385] on div "Связаться с менеджером" at bounding box center [937, 376] width 207 height 25
click at [922, 377] on span "Связаться с менеджером" at bounding box center [932, 376] width 84 height 8
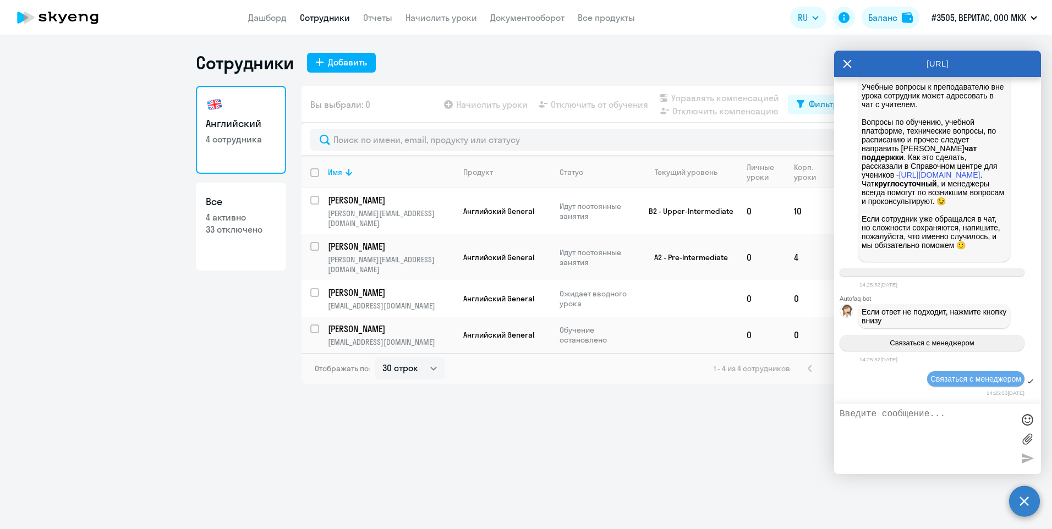
scroll to position [971, 0]
click at [870, 387] on div "Связаться с менеджером" at bounding box center [937, 379] width 207 height 19
click at [908, 413] on textarea at bounding box center [927, 438] width 174 height 59
click at [881, 389] on div "14:25:53[DATE]" at bounding box center [941, 393] width 165 height 10
click at [882, 413] on textarea at bounding box center [927, 438] width 174 height 59
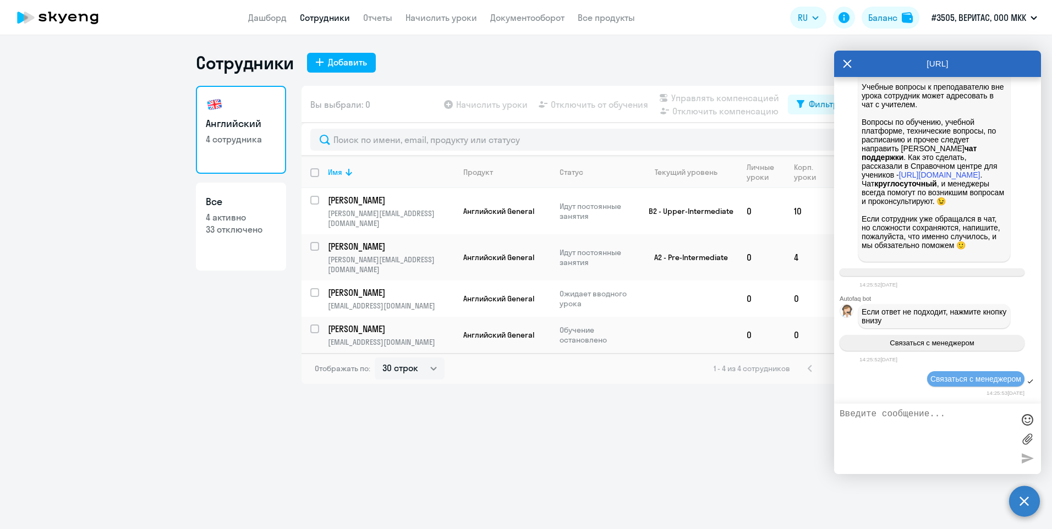
click at [884, 413] on textarea at bounding box center [927, 438] width 174 height 59
type textarea "Здравствуйте!"
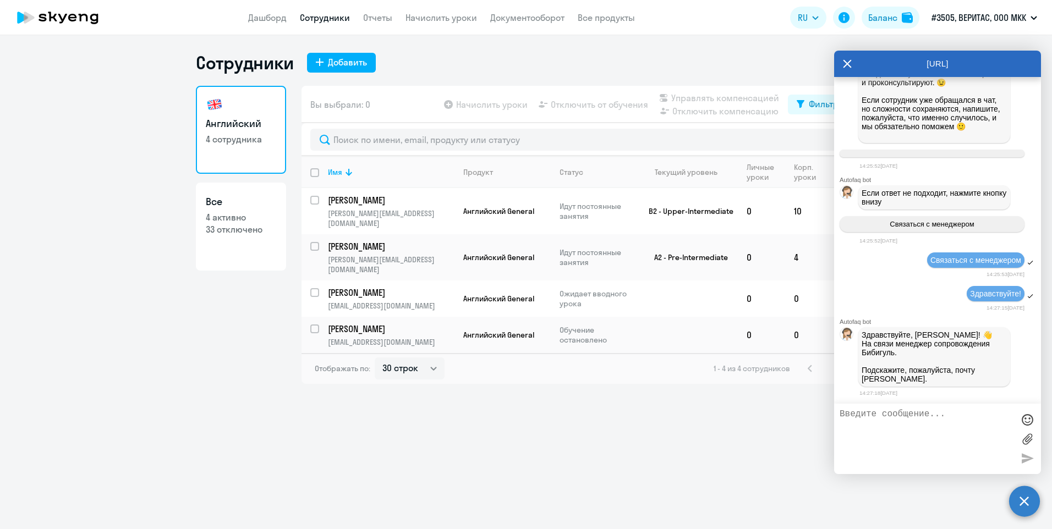
scroll to position [1092, 0]
click at [901, 415] on textarea at bounding box center [927, 438] width 174 height 59
paste textarea "Здравствуйте) Я добавила нового сотрудника к нам [PERSON_NAME]. Она будет вмест…"
type textarea "Здравствуйте) Я добавила нового сотрудника к нам [PERSON_NAME]. Она будет вмест…"
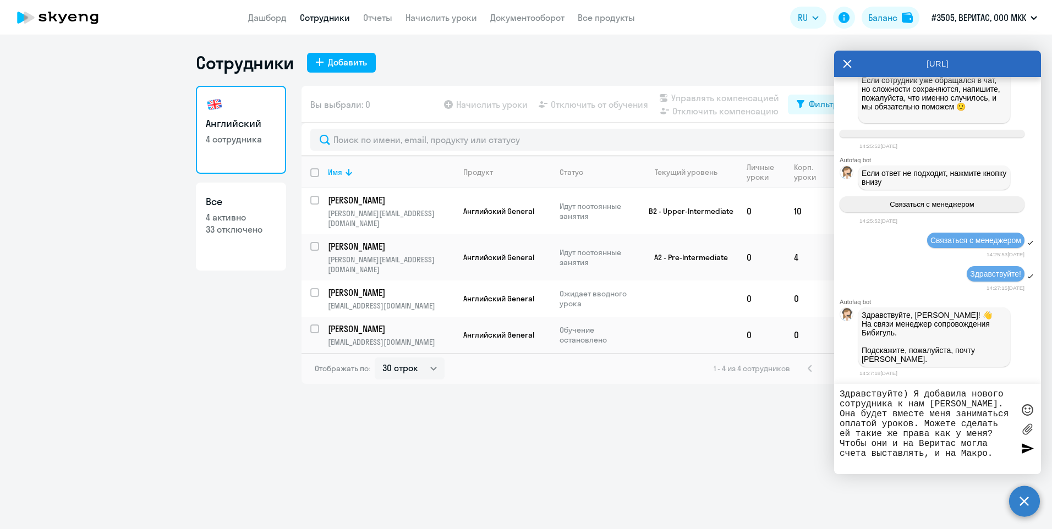
drag, startPoint x: 902, startPoint y: 467, endPoint x: 817, endPoint y: 383, distance: 119.1
click at [817, 383] on body "Дашборд Сотрудники Отчеты Начислить уроки Документооборот Все продукты Дашборд …" at bounding box center [526, 264] width 1052 height 529
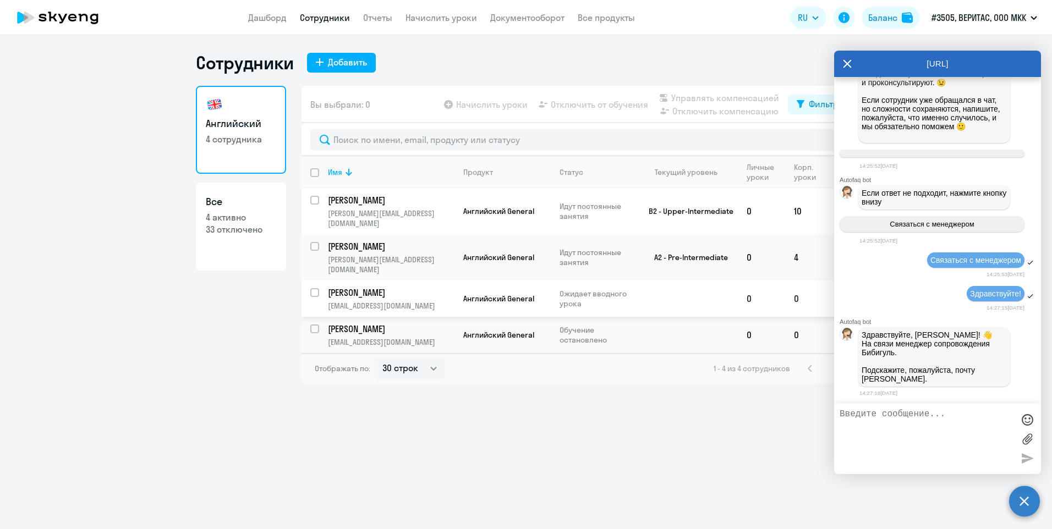
click at [423, 281] on td "[PERSON_NAME] [PERSON_NAME][EMAIL_ADDRESS][DOMAIN_NAME]" at bounding box center [386, 299] width 135 height 36
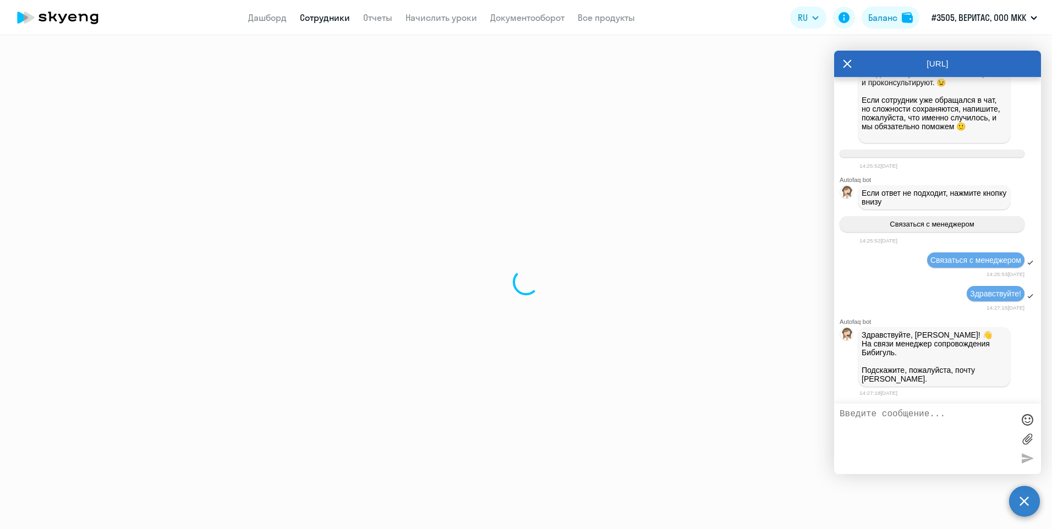
select select "english"
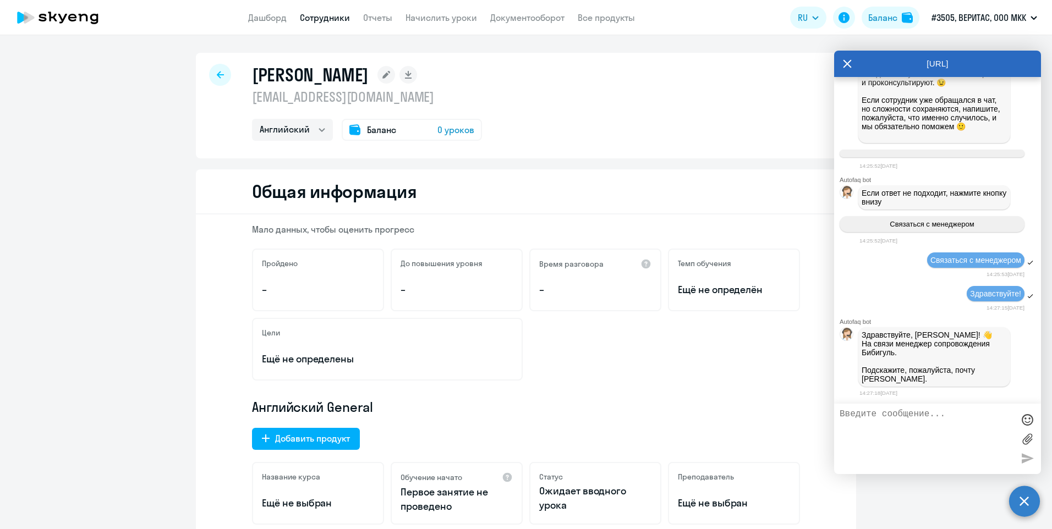
drag, startPoint x: 480, startPoint y: 99, endPoint x: 250, endPoint y: 97, distance: 230.0
click at [252, 97] on p "[EMAIL_ADDRESS][DOMAIN_NAME]" at bounding box center [367, 97] width 230 height 18
copy p "[EMAIL_ADDRESS][DOMAIN_NAME]"
click at [879, 415] on textarea at bounding box center [927, 438] width 174 height 59
paste textarea "[EMAIL_ADDRESS][DOMAIN_NAME]"
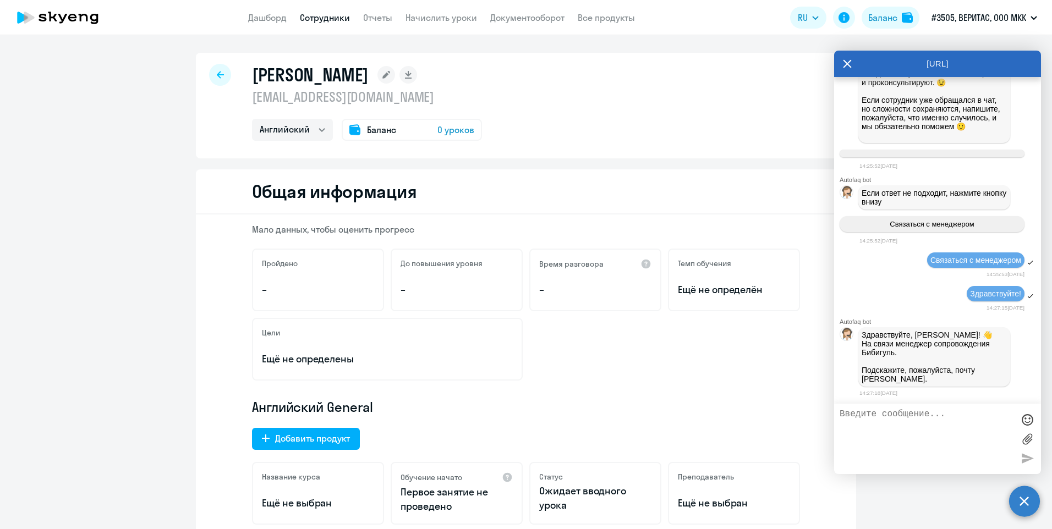
type textarea "[EMAIL_ADDRESS][DOMAIN_NAME]"
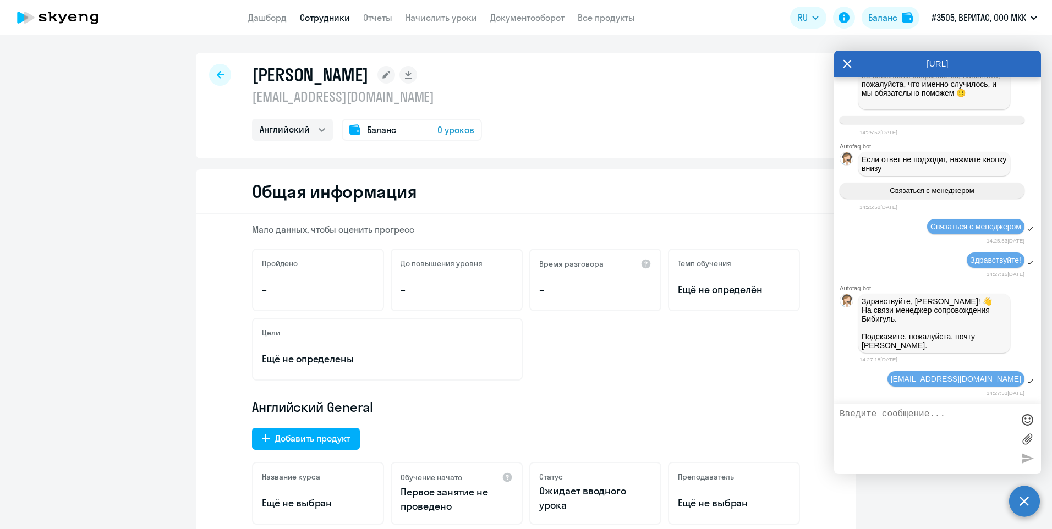
click at [861, 385] on div "[EMAIL_ADDRESS][DOMAIN_NAME]" at bounding box center [937, 379] width 207 height 19
click at [866, 380] on div "[EMAIL_ADDRESS][DOMAIN_NAME]" at bounding box center [937, 379] width 207 height 19
click at [864, 384] on div "[EMAIL_ADDRESS][DOMAIN_NAME]" at bounding box center [937, 379] width 207 height 19
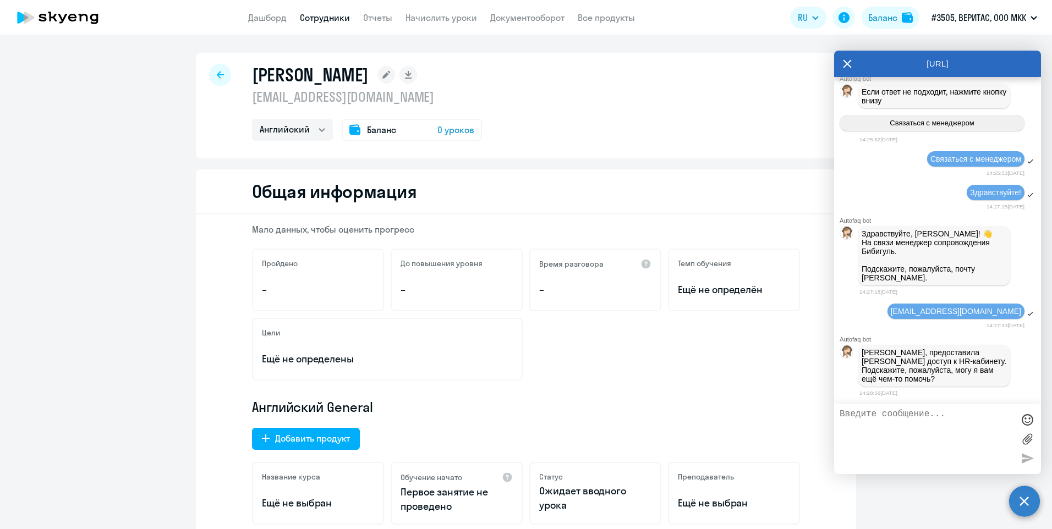
click at [897, 412] on textarea at bounding box center [927, 438] width 174 height 59
click at [847, 399] on div "Autofaq bot Привет, я отвечаю на вопросы B2B клиентов Skyeng 🙂 Выберите тематик…" at bounding box center [937, 240] width 207 height 327
click at [903, 413] on textarea at bounding box center [927, 438] width 174 height 59
type textarea "[PERSON_NAME]"
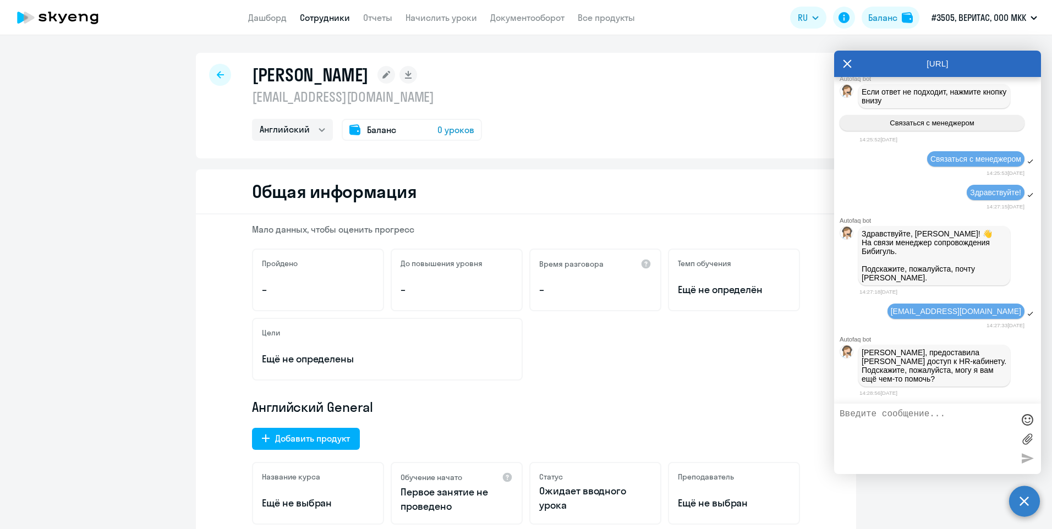
click at [911, 414] on textarea at bounding box center [927, 438] width 174 height 59
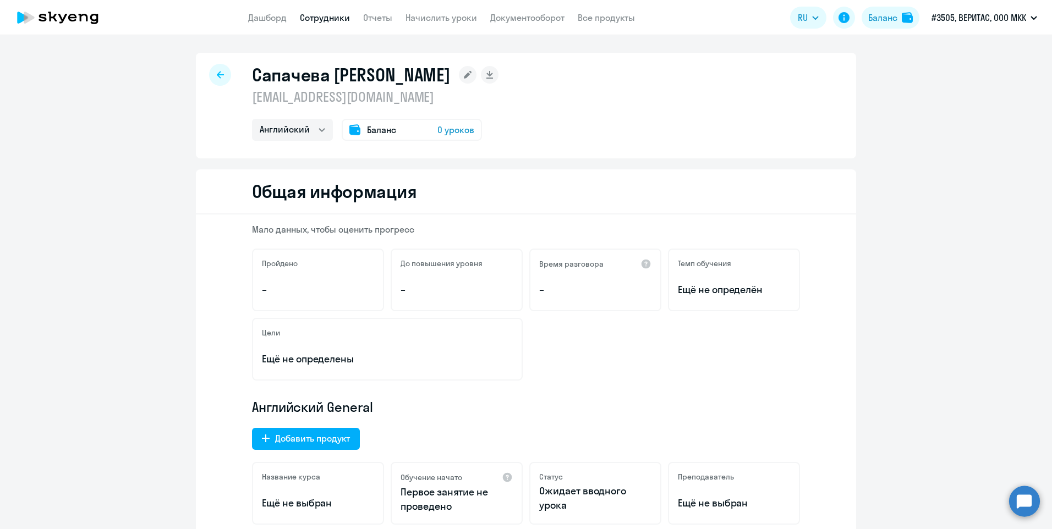
select select "english"
